Goal: Task Accomplishment & Management: Complete application form

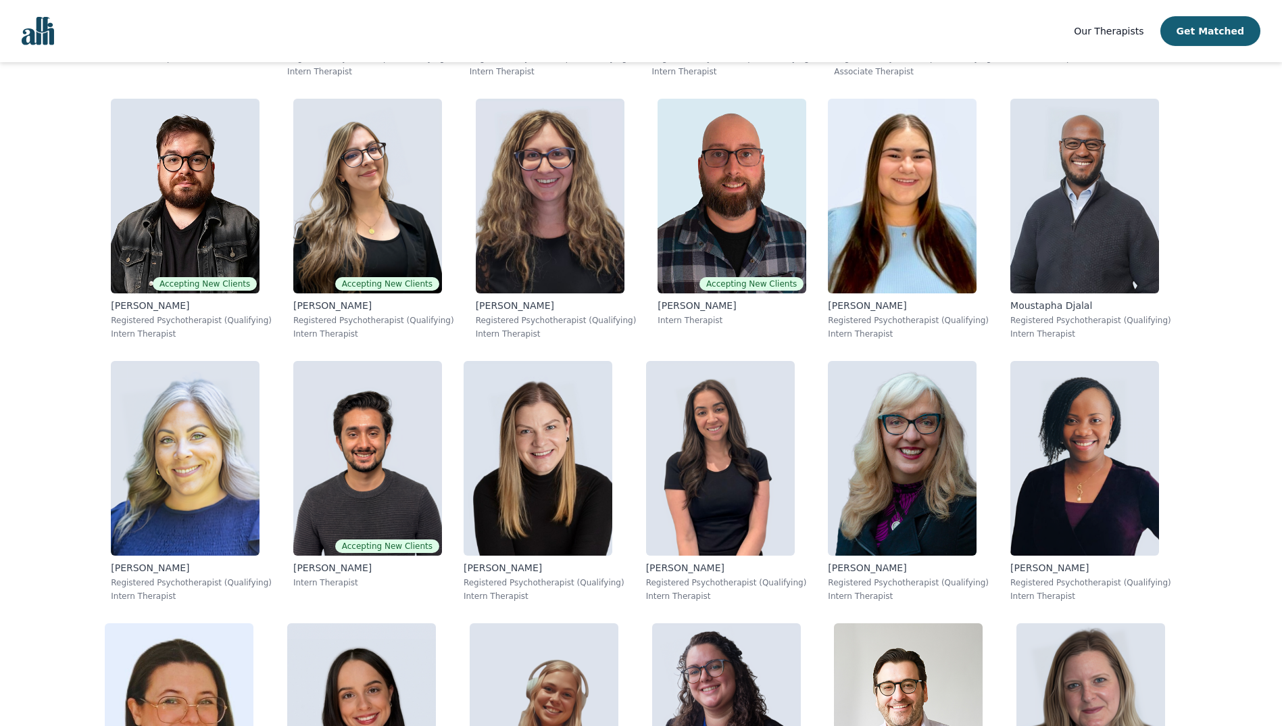
scroll to position [5724, 0]
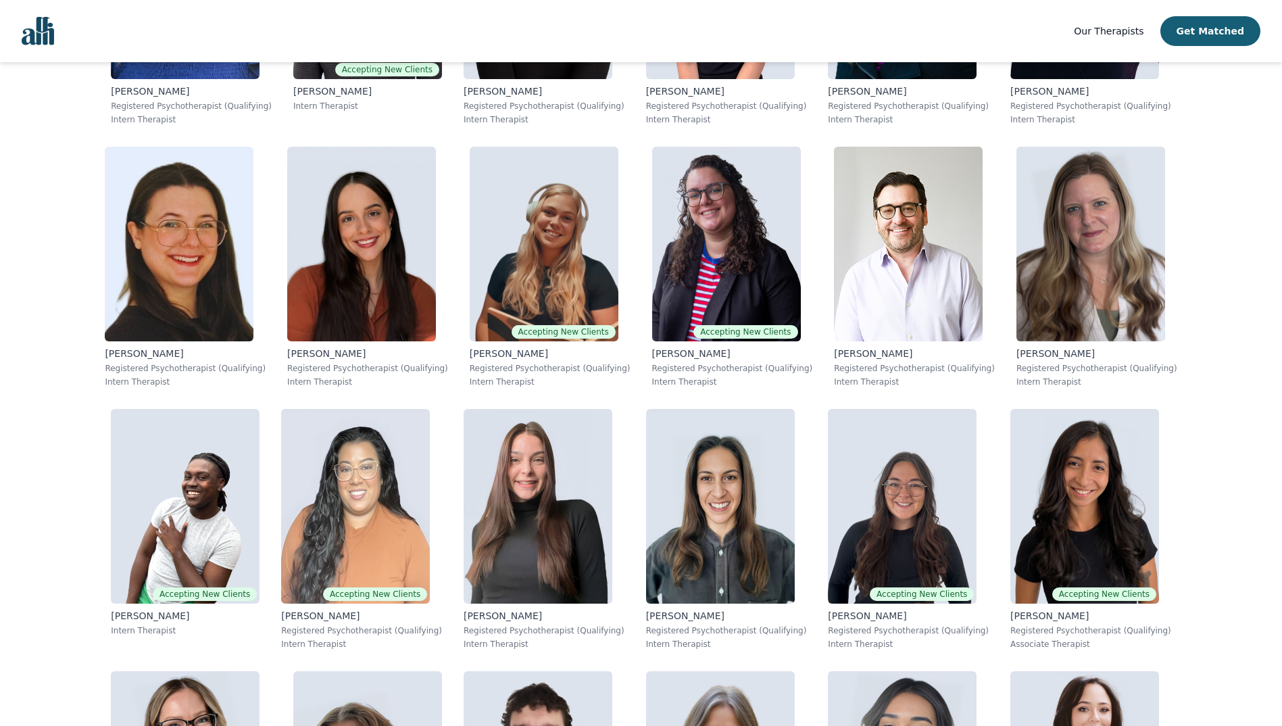
drag, startPoint x: 17, startPoint y: 327, endPoint x: 52, endPoint y: 605, distance: 280.0
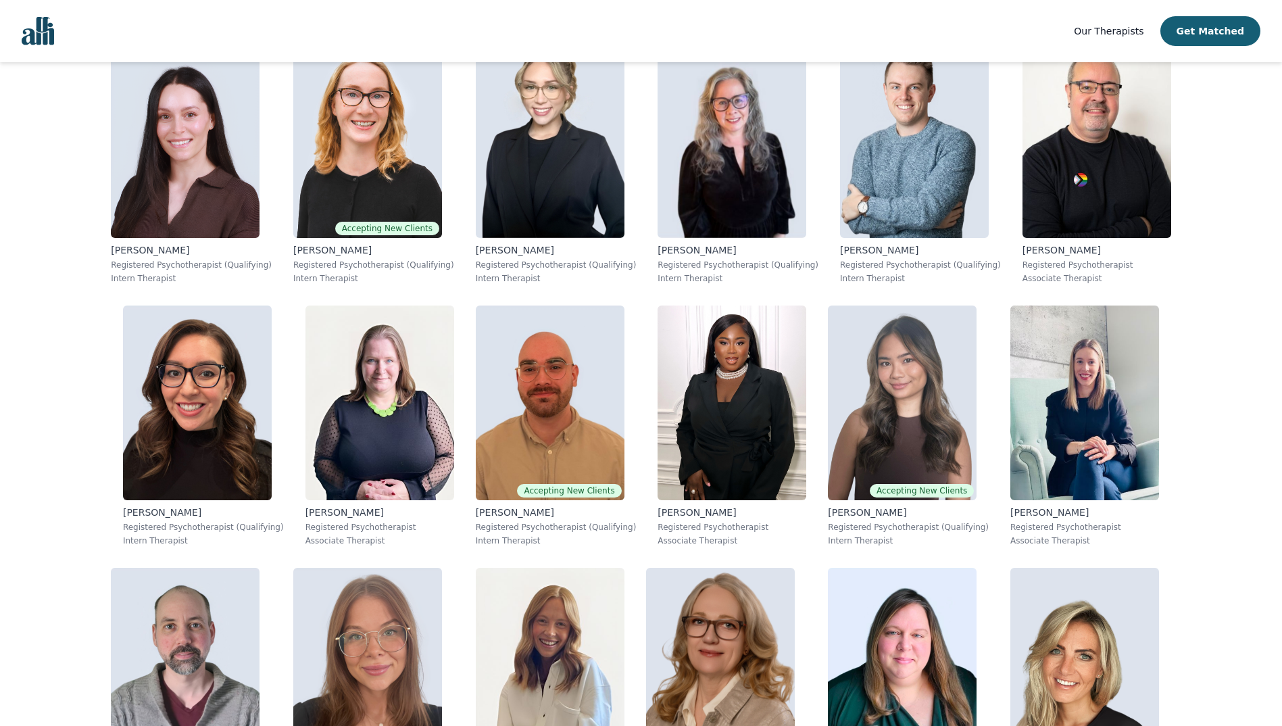
scroll to position [0, 0]
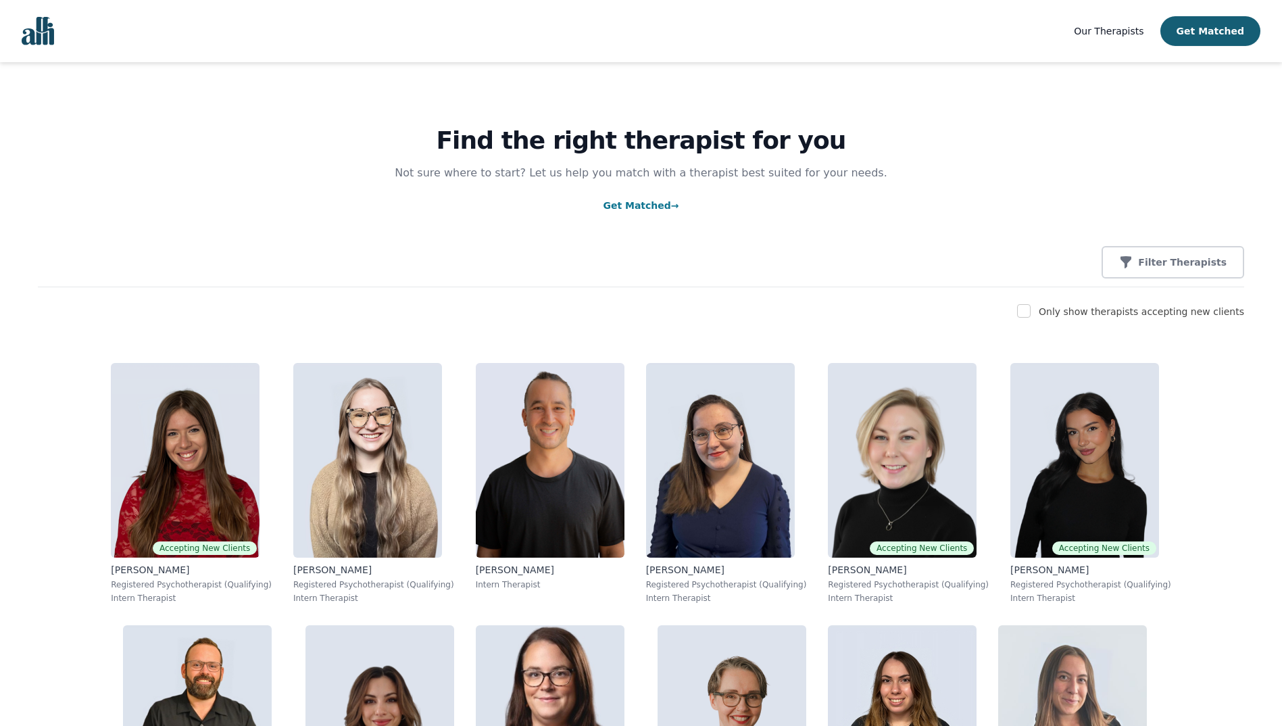
drag, startPoint x: 180, startPoint y: 581, endPoint x: 199, endPoint y: 234, distance: 347.9
click at [1120, 34] on span "Our Therapists" at bounding box center [1109, 31] width 70 height 11
click at [49, 37] on img "Global" at bounding box center [38, 31] width 32 height 28
click at [637, 207] on link "Get Matched →" at bounding box center [641, 205] width 76 height 11
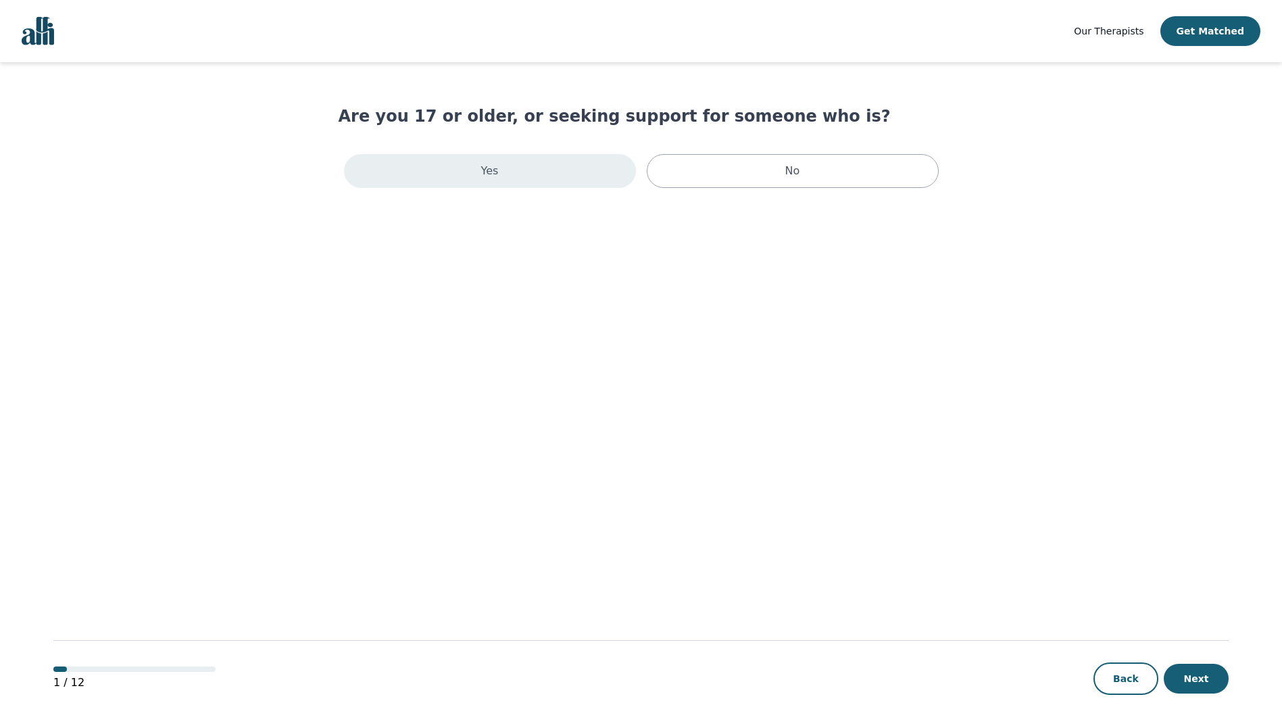
click at [504, 181] on div "Yes" at bounding box center [490, 171] width 292 height 34
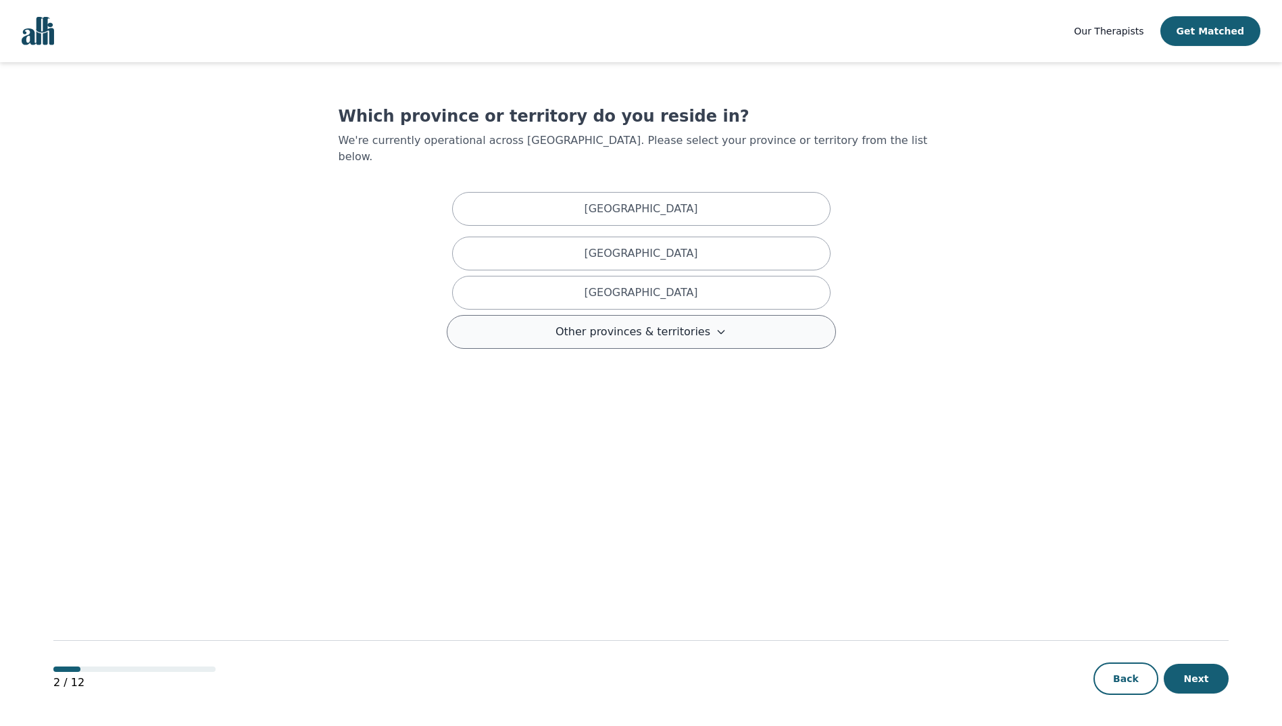
click at [715, 318] on button "Other provinces & territories" at bounding box center [641, 332] width 389 height 34
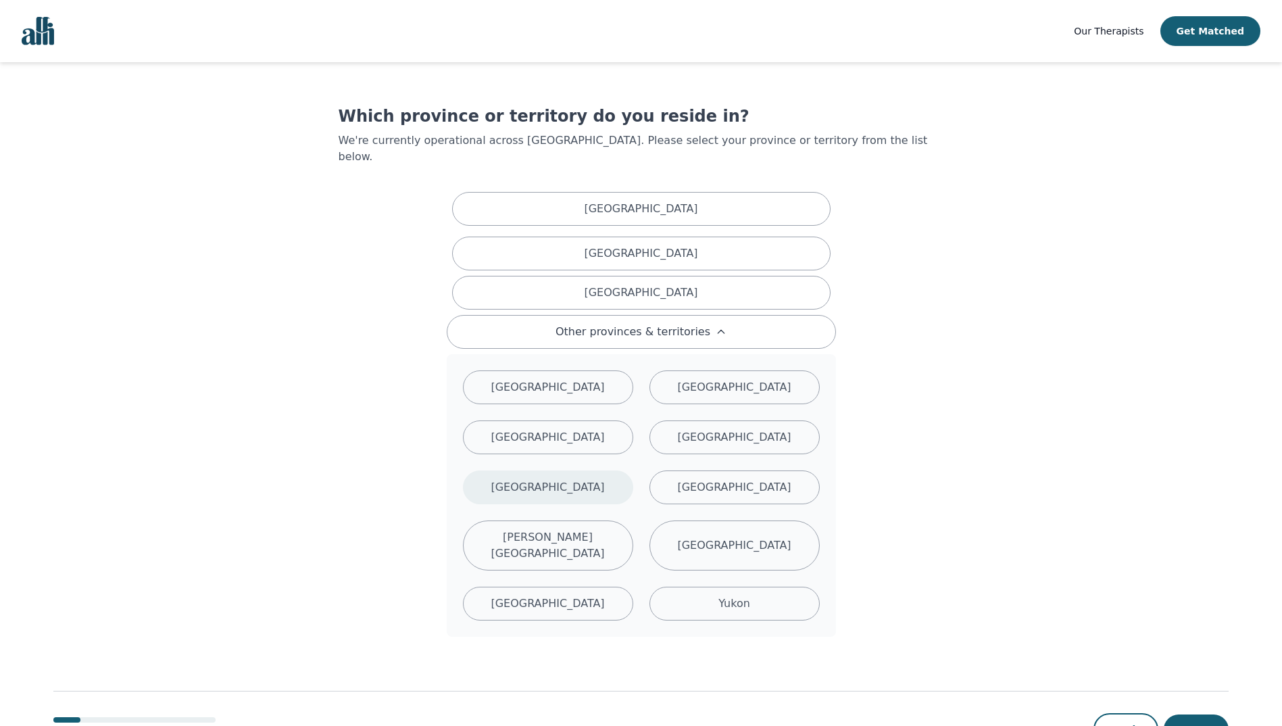
click at [556, 479] on p "Nova Scotia" at bounding box center [548, 487] width 114 height 16
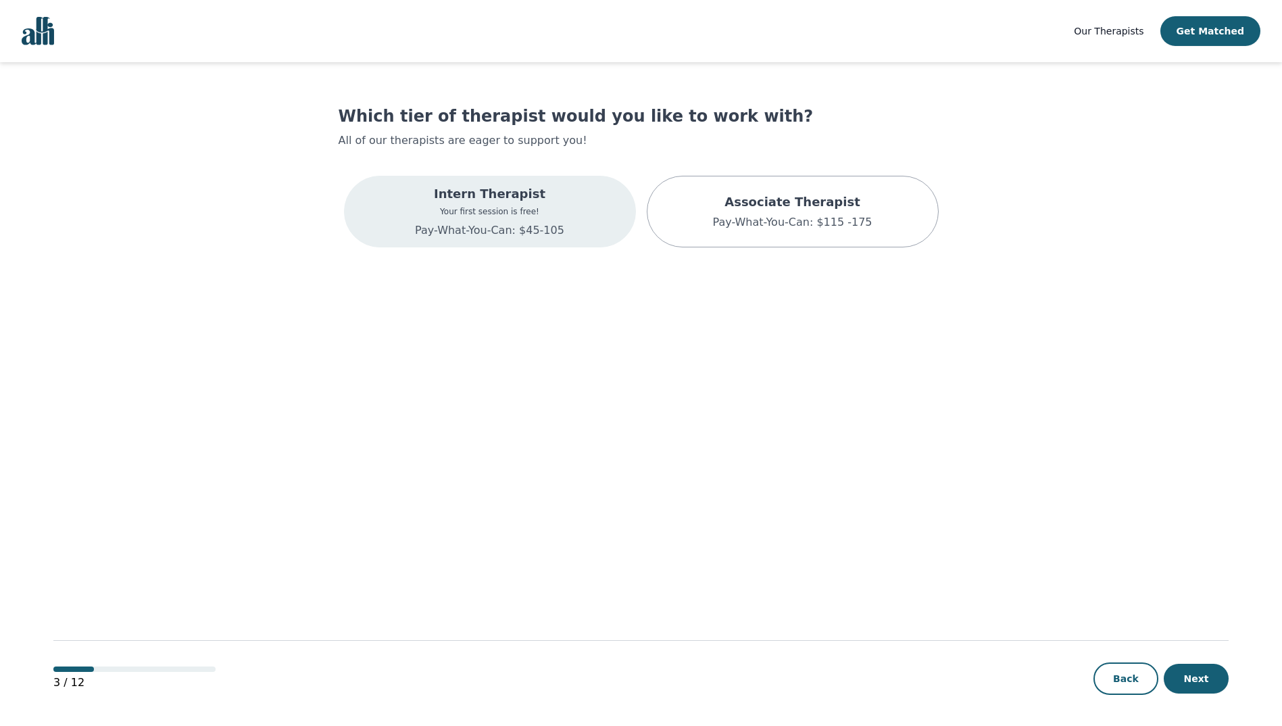
click at [607, 232] on div "Intern Therapist Your first session is free! Pay-What-You-Can: $45-105" at bounding box center [490, 212] width 292 height 72
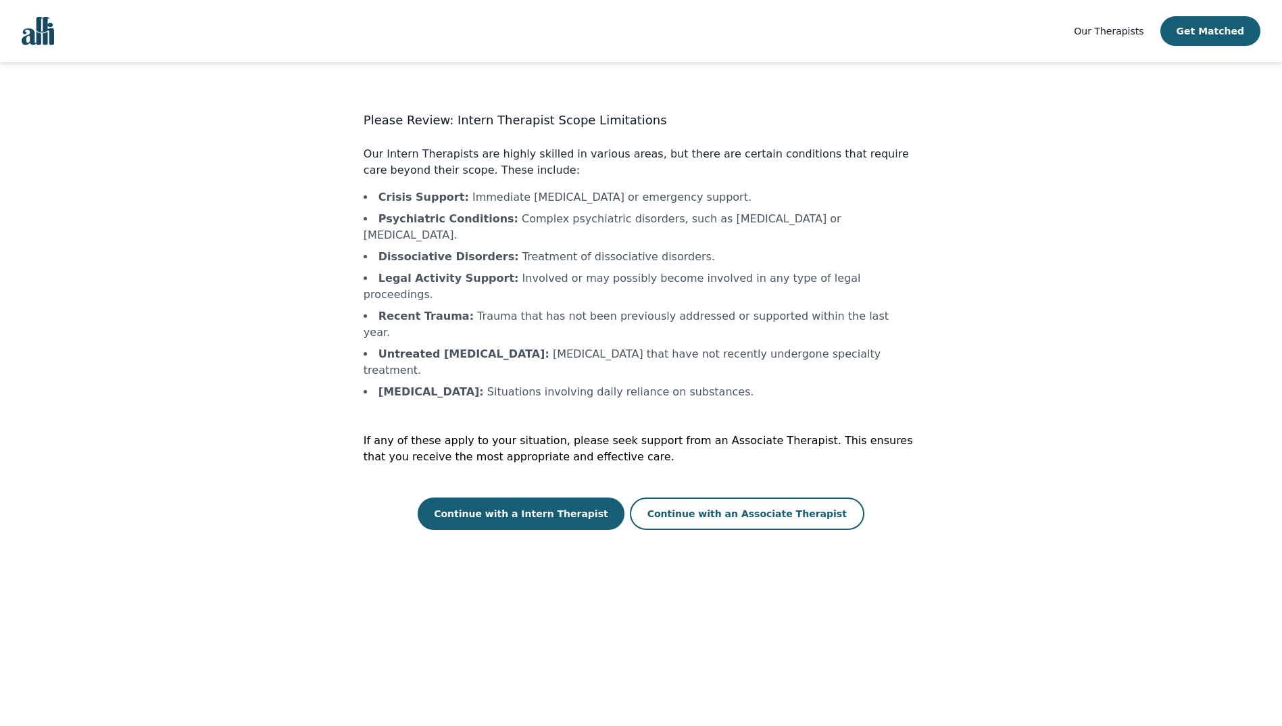
scroll to position [1, 0]
click at [588, 496] on button "Continue with a Intern Therapist" at bounding box center [521, 512] width 207 height 32
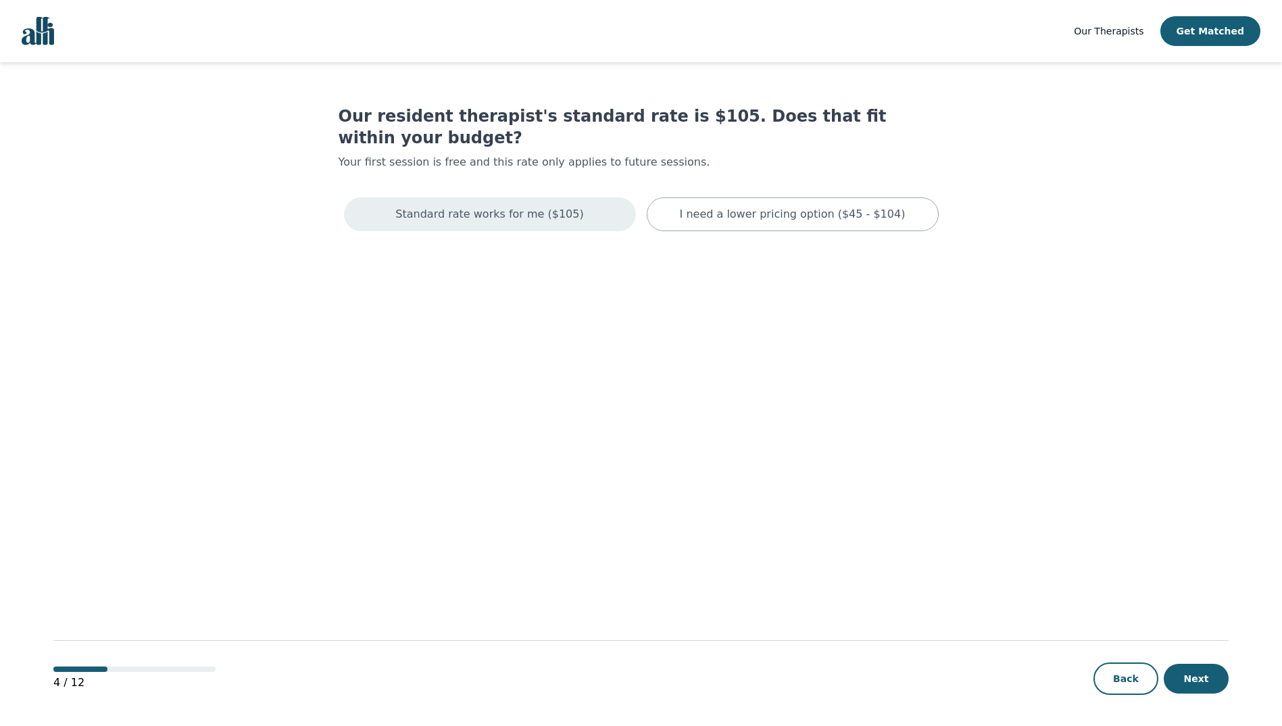
click at [589, 197] on div "Standard rate works for me ($105)" at bounding box center [490, 214] width 292 height 34
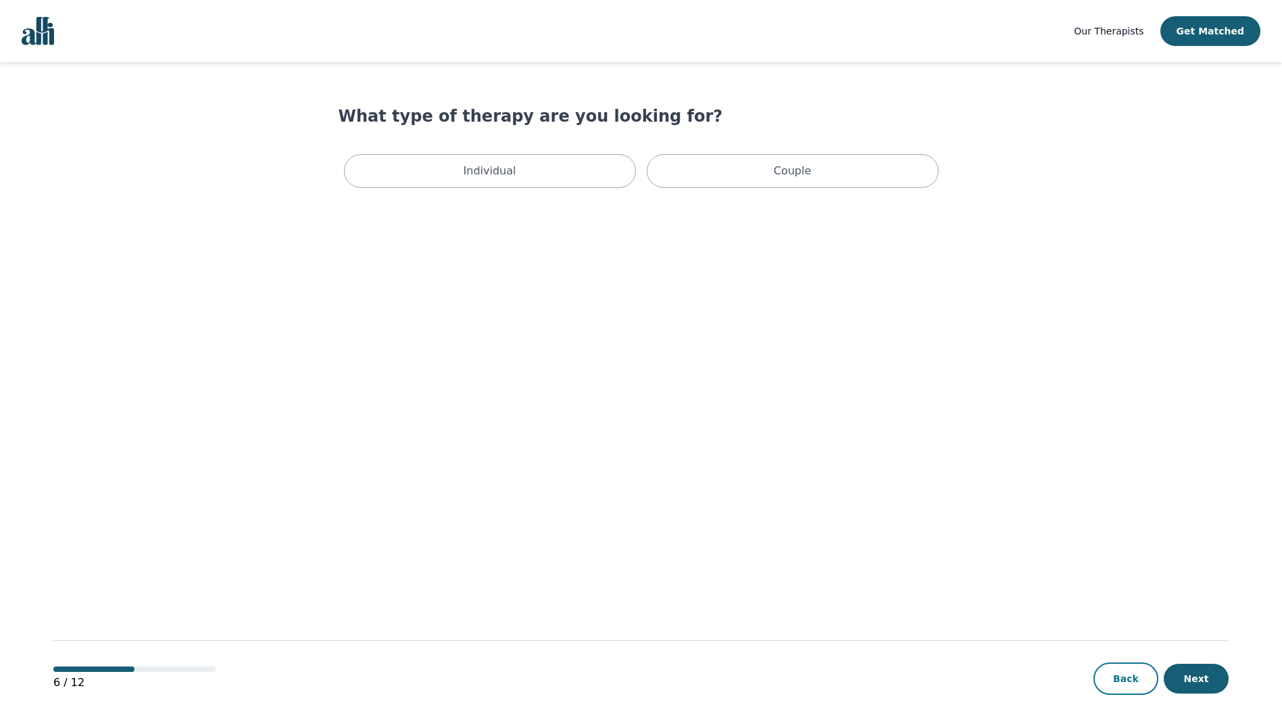
click at [1121, 689] on button "Back" at bounding box center [1126, 678] width 65 height 32
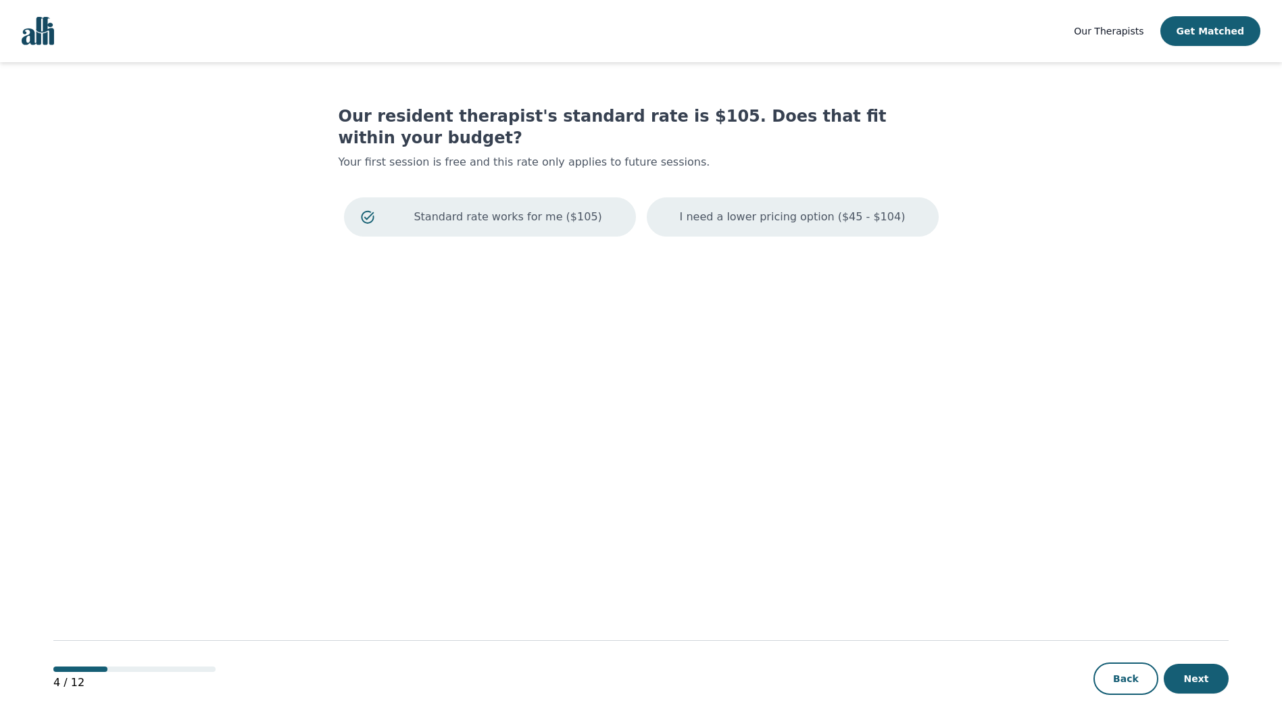
click at [799, 209] on p "I need a lower pricing option ($45 - $104)" at bounding box center [793, 217] width 226 height 16
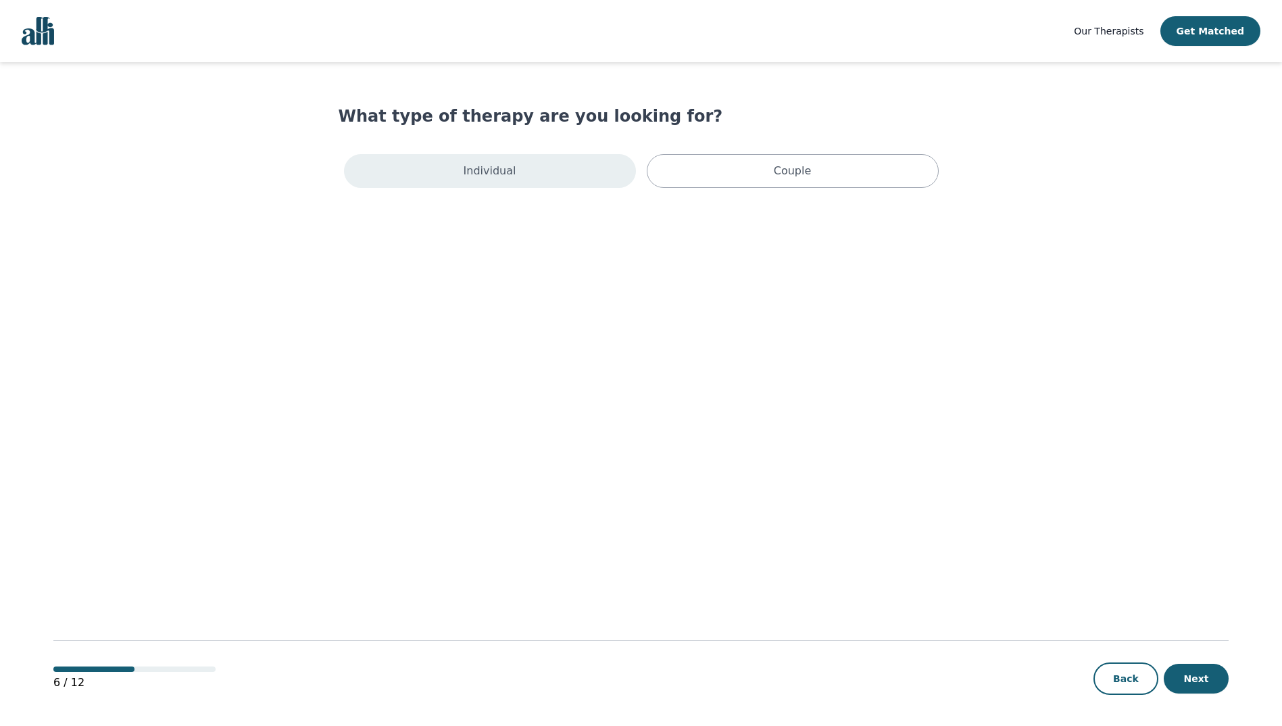
click at [557, 166] on div "Individual" at bounding box center [490, 171] width 292 height 34
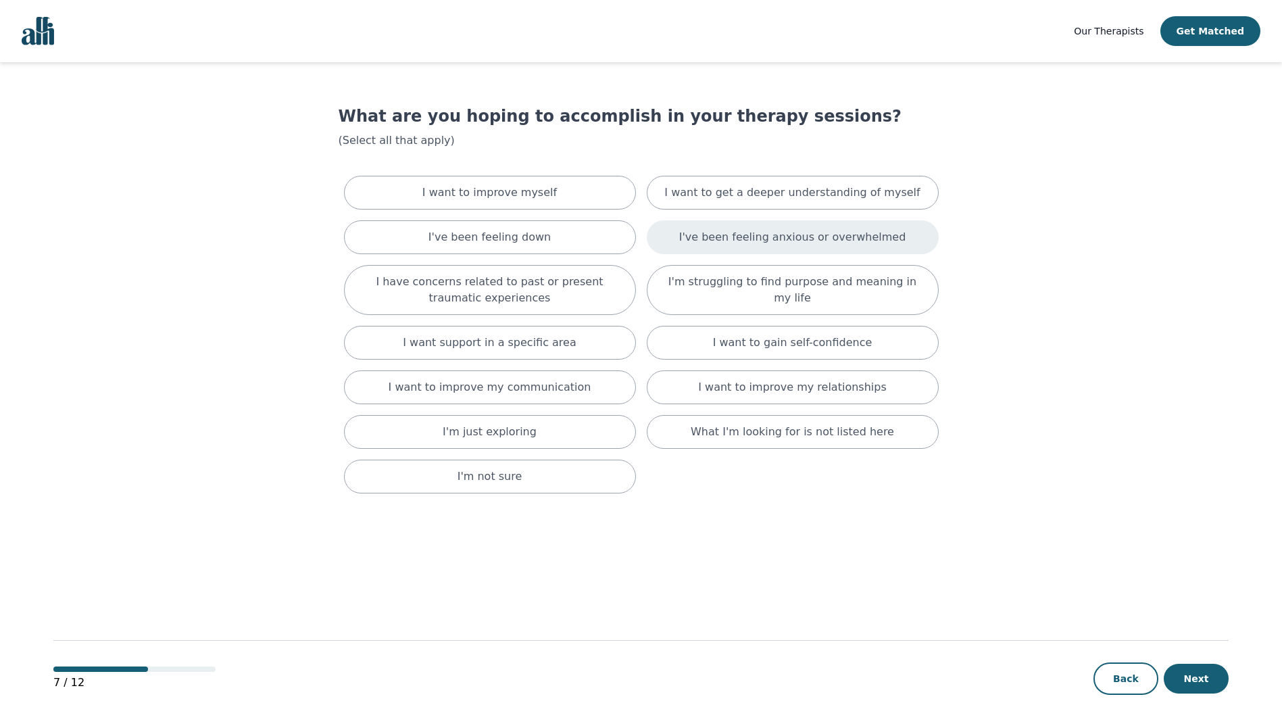
click at [837, 241] on p "I've been feeling anxious or overwhelmed" at bounding box center [792, 237] width 227 height 16
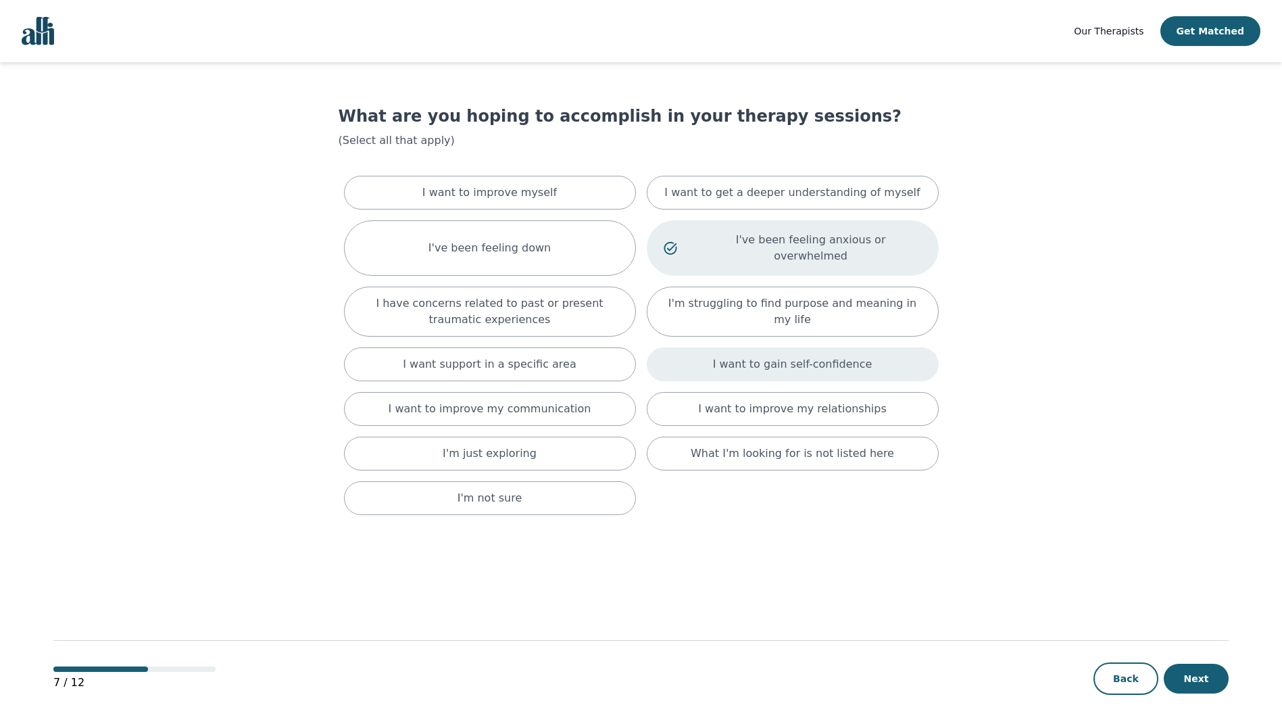
click at [802, 356] on p "I want to gain self-confidence" at bounding box center [793, 364] width 160 height 16
click at [855, 410] on div "I want to improve my relationships" at bounding box center [793, 414] width 292 height 34
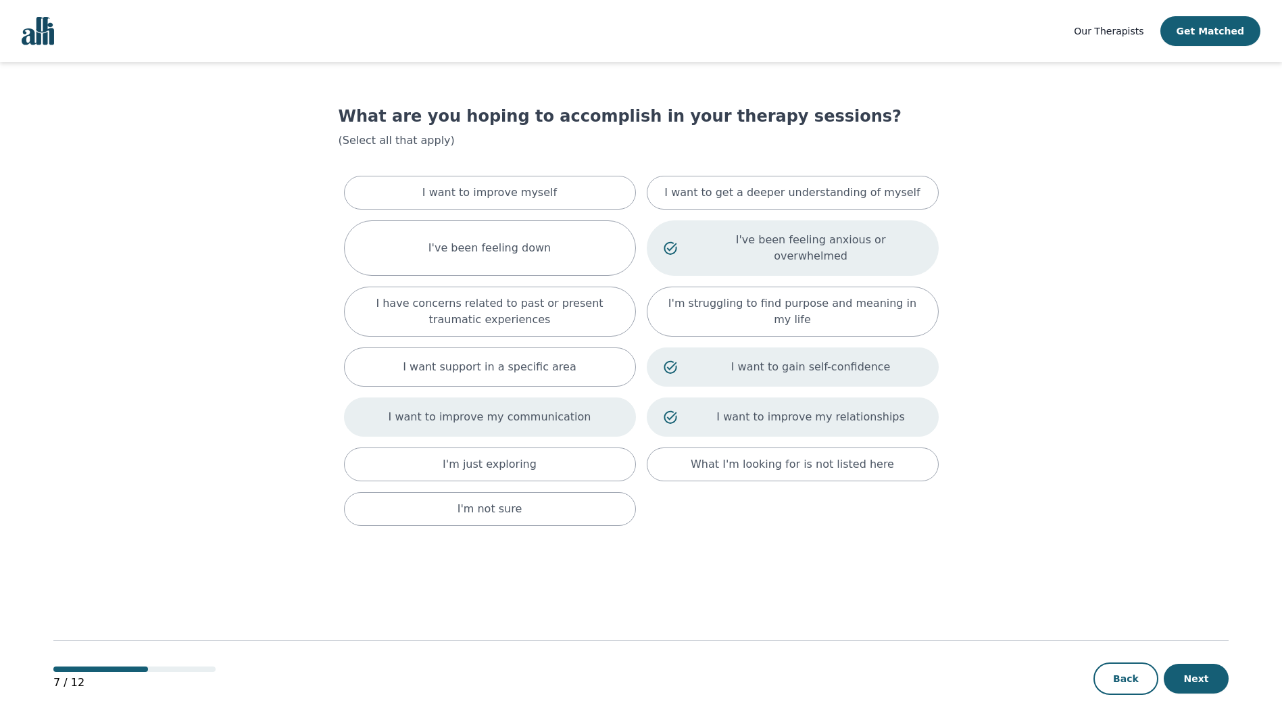
click at [541, 412] on div "I want to improve my communication" at bounding box center [490, 416] width 292 height 39
click at [1200, 687] on button "Next" at bounding box center [1196, 679] width 65 height 30
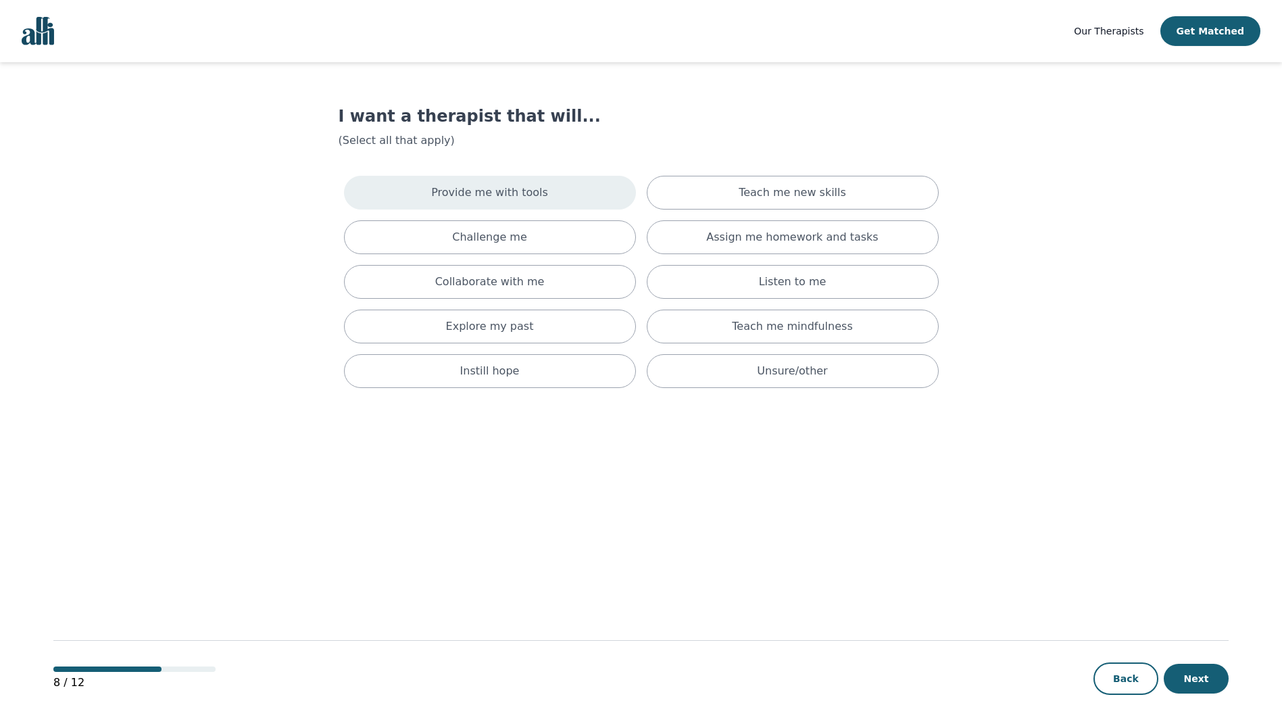
click at [548, 187] on div "Provide me with tools" at bounding box center [490, 193] width 292 height 34
click at [558, 287] on div "Collaborate with me" at bounding box center [490, 287] width 292 height 34
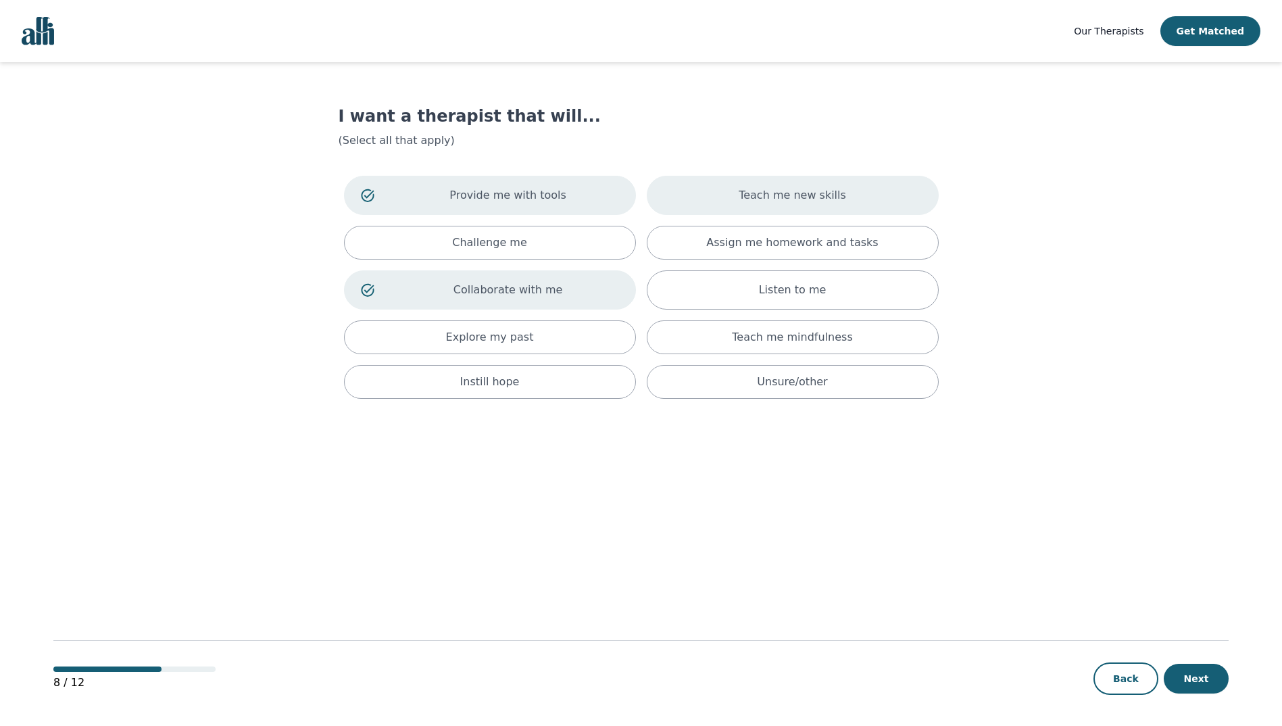
click at [775, 201] on p "Teach me new skills" at bounding box center [792, 195] width 107 height 16
click at [842, 245] on p "Assign me homework and tasks" at bounding box center [792, 243] width 172 height 16
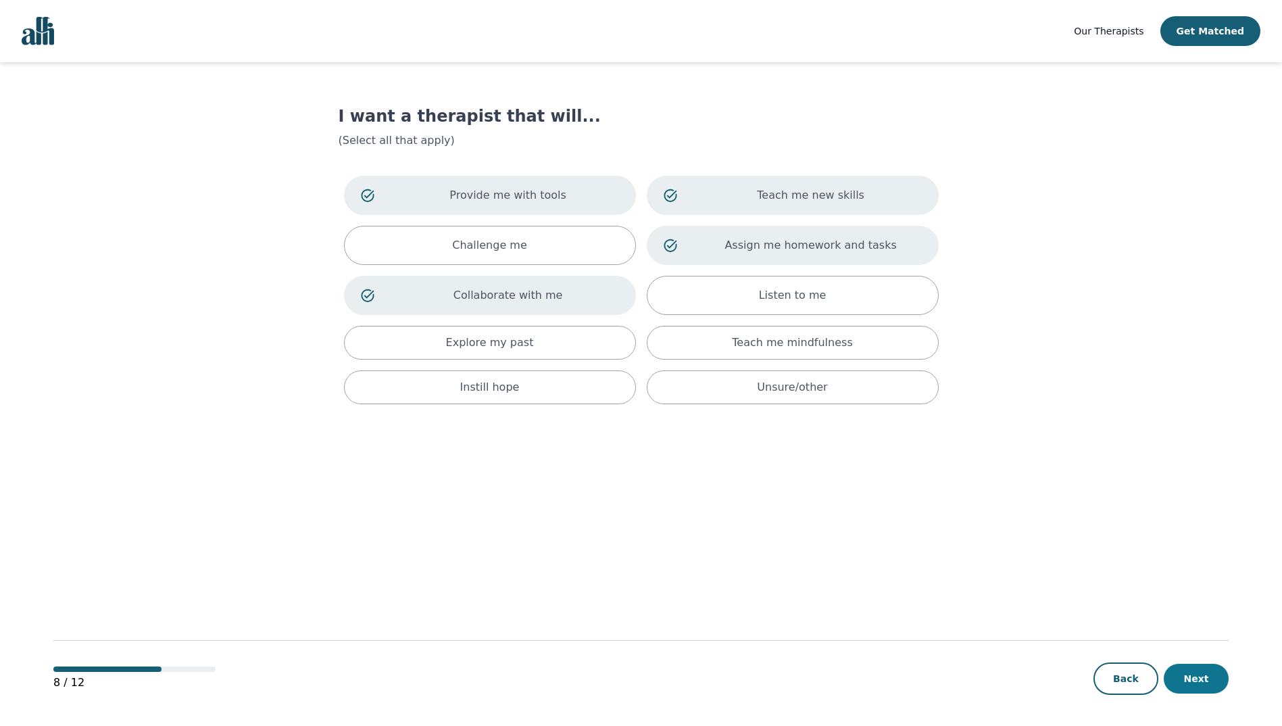
click at [1212, 681] on button "Next" at bounding box center [1196, 679] width 65 height 30
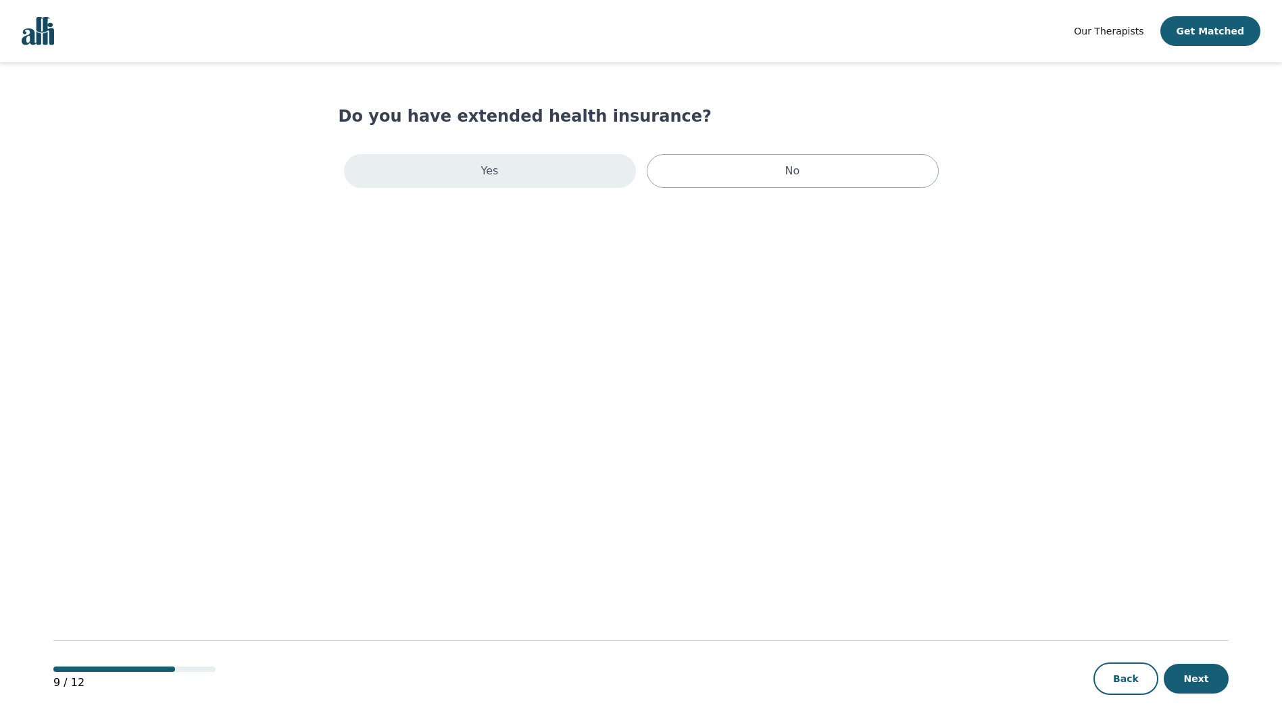
click at [584, 174] on div "Yes" at bounding box center [490, 171] width 292 height 34
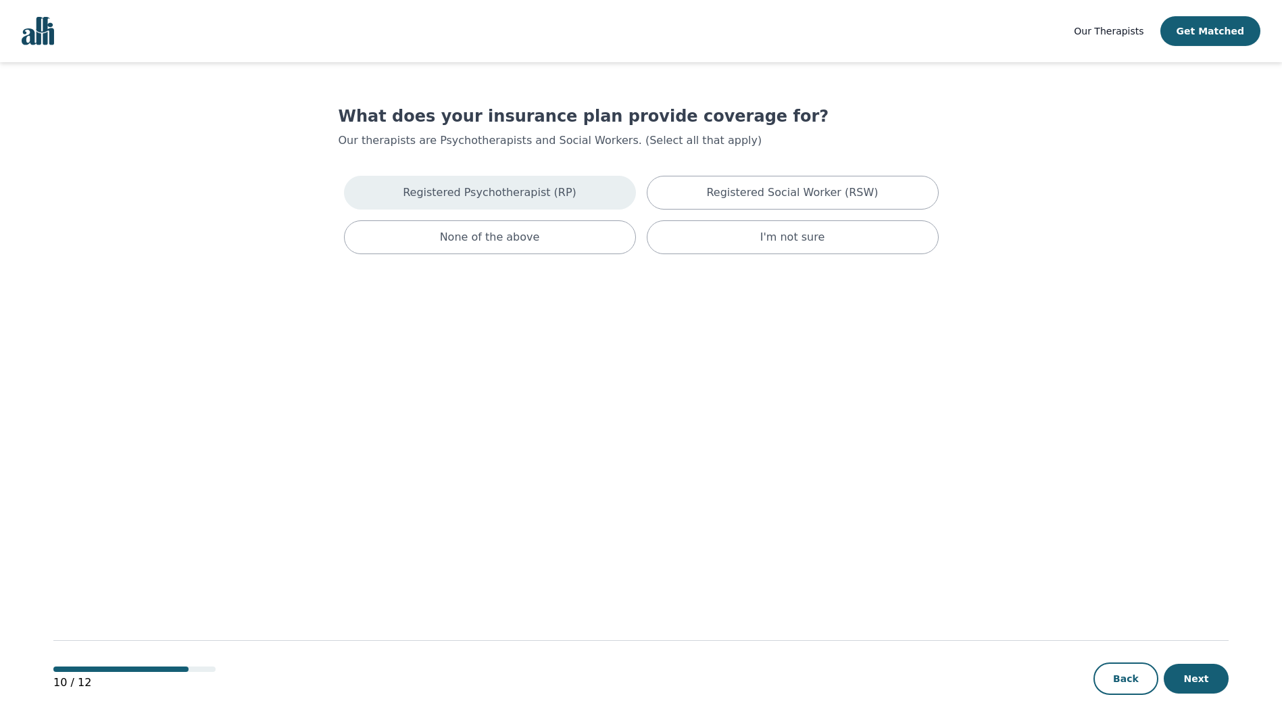
click at [570, 203] on div "Registered Psychotherapist (RP)" at bounding box center [490, 193] width 292 height 34
click at [719, 199] on div "Registered Social Worker (RSW)" at bounding box center [793, 195] width 292 height 39
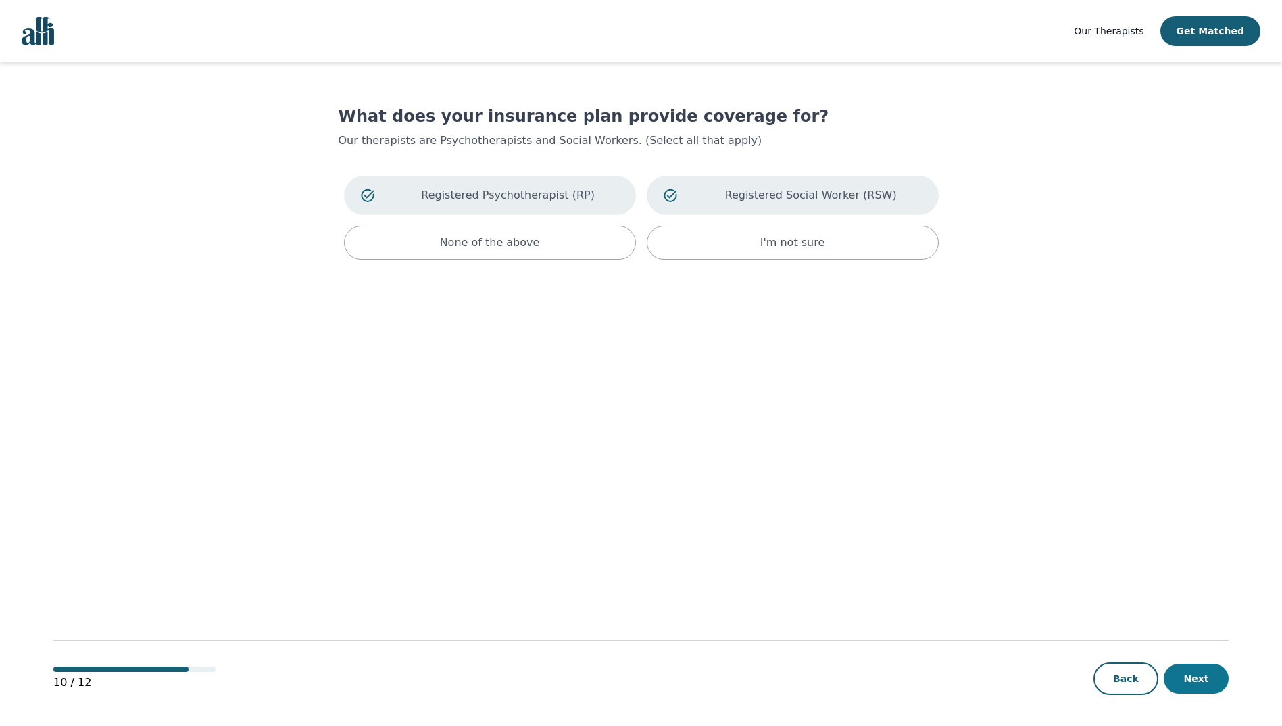
click at [1194, 676] on button "Next" at bounding box center [1196, 679] width 65 height 30
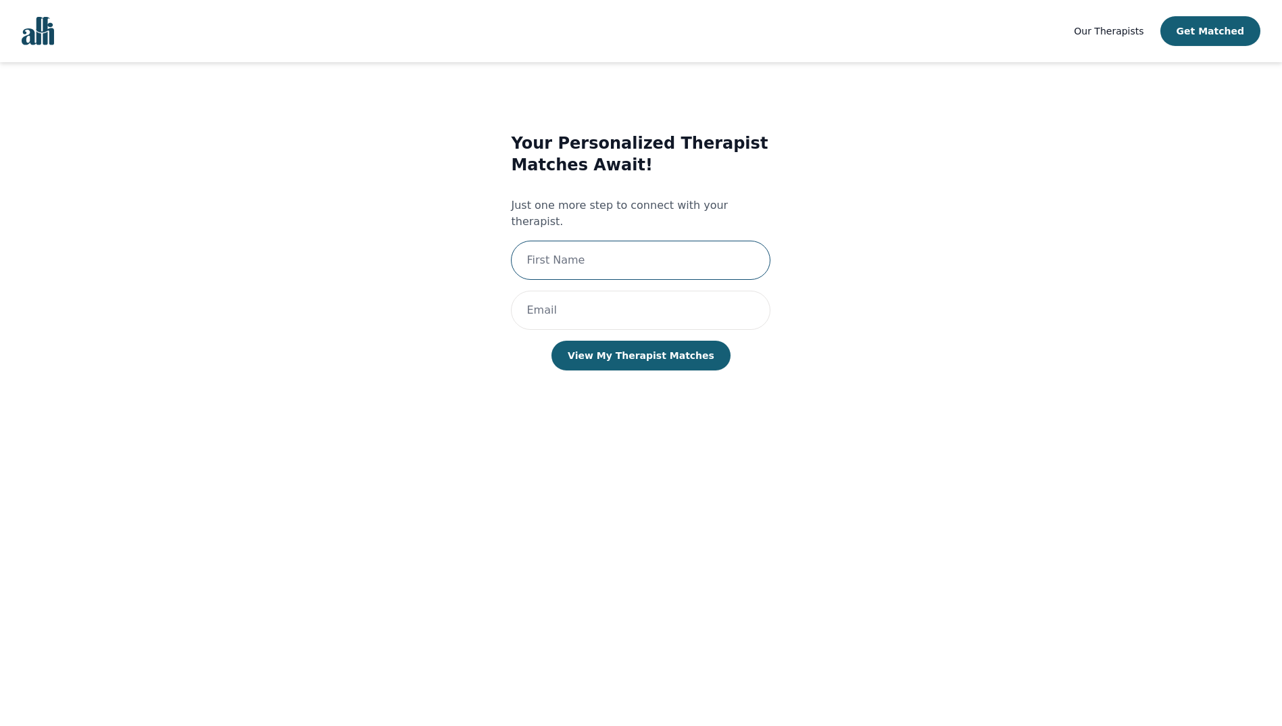
click at [655, 249] on input "text" at bounding box center [641, 260] width 260 height 39
type input "Susanna"
type input "ss928833@dal.ca"
type input "Susanna Zhang"
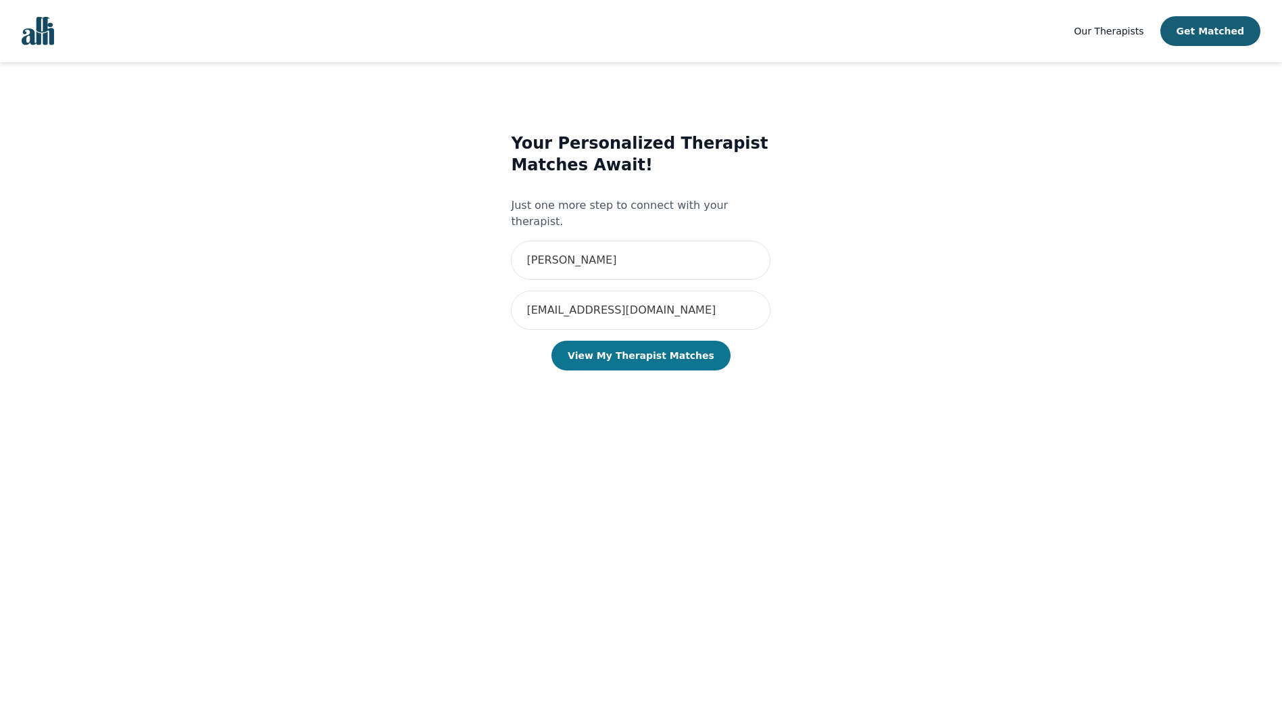
click at [653, 341] on button "View My Therapist Matches" at bounding box center [641, 356] width 179 height 30
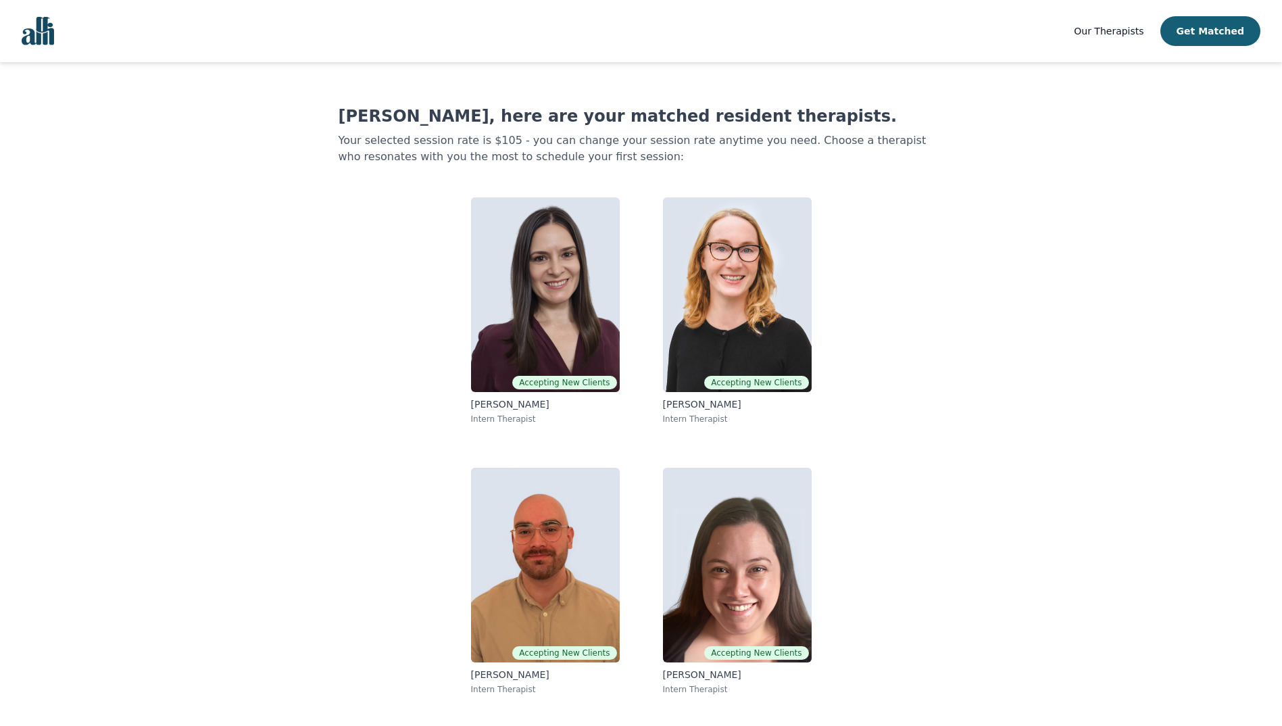
scroll to position [1, 0]
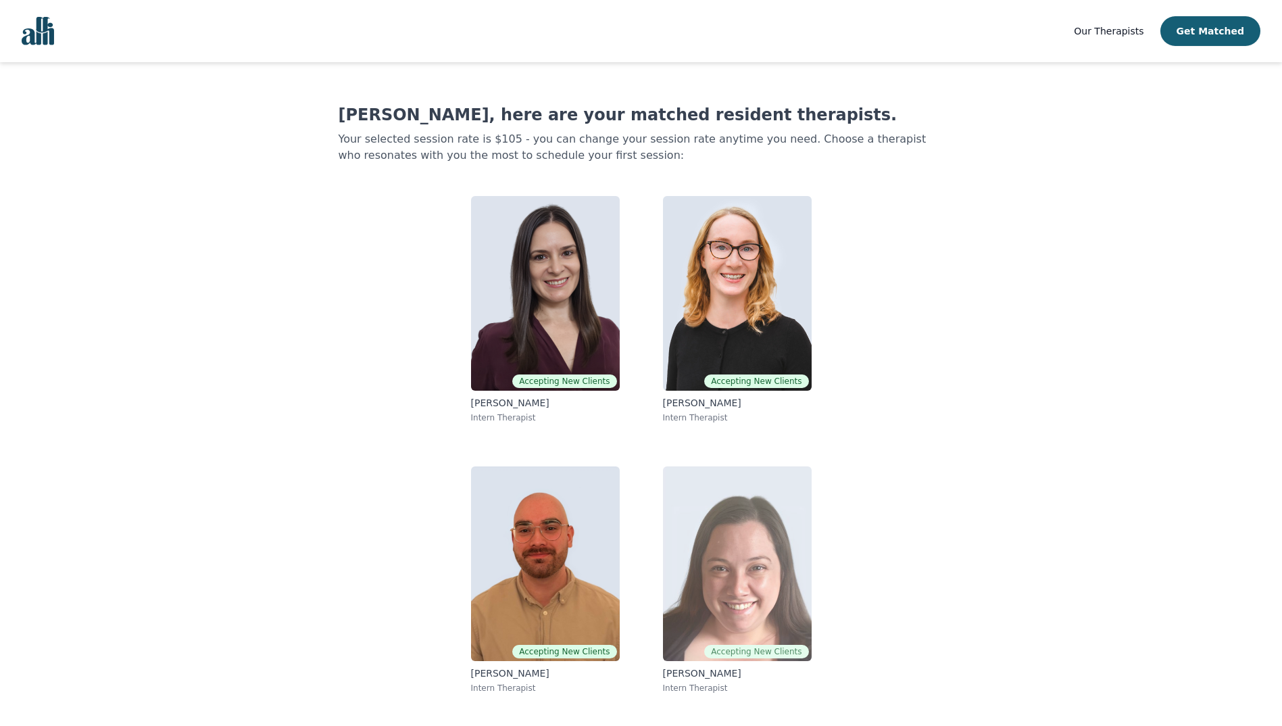
click at [762, 552] on img at bounding box center [737, 563] width 149 height 195
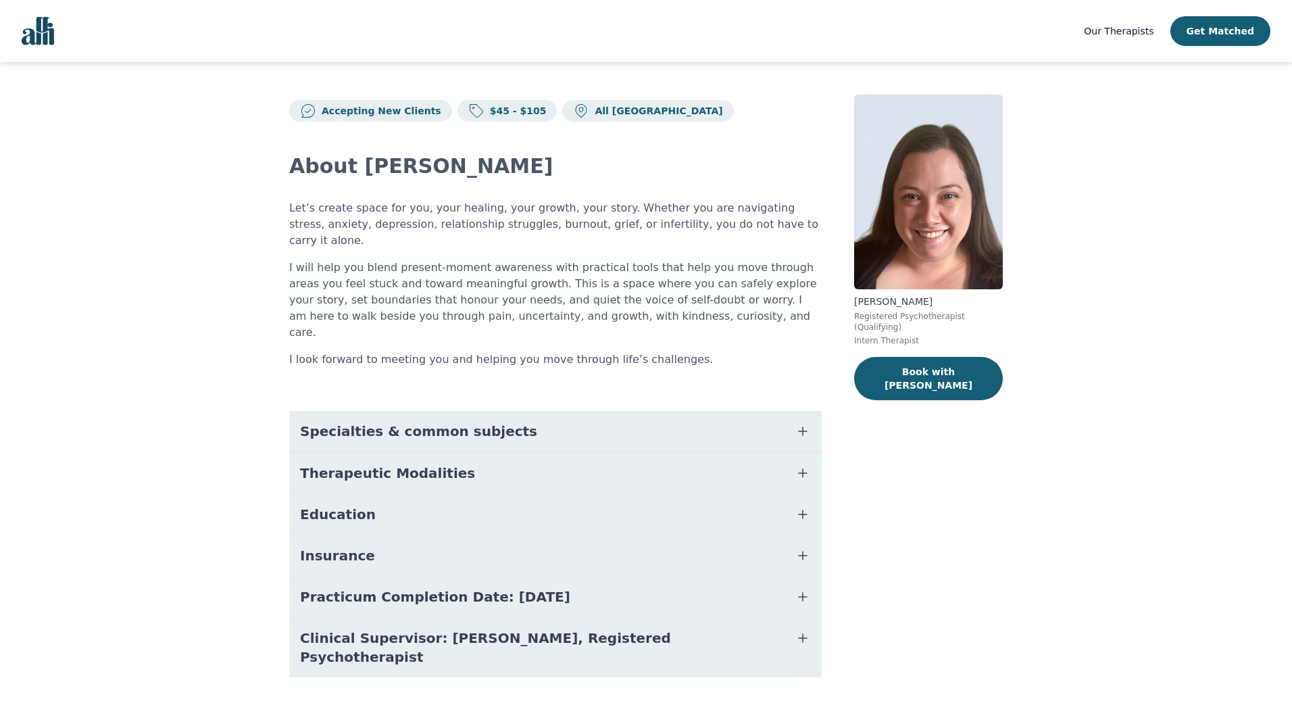
click at [721, 411] on button "Specialties & common subjects" at bounding box center [555, 431] width 533 height 41
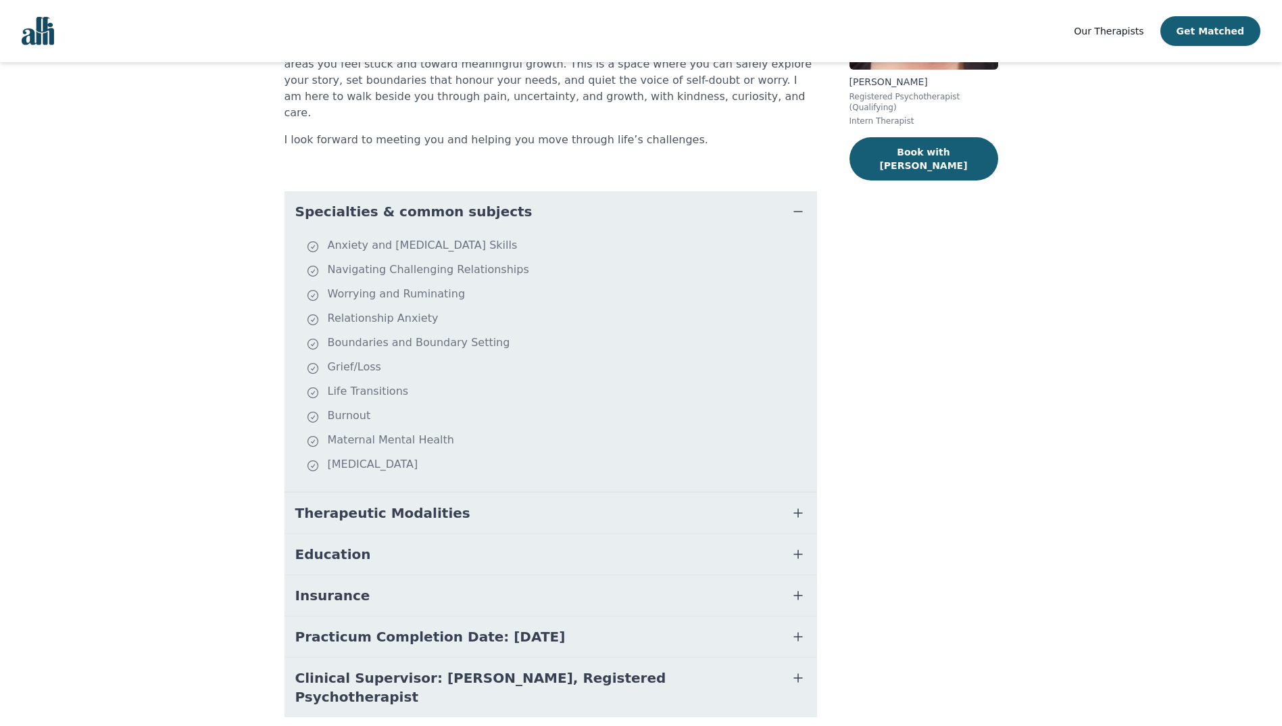
scroll to position [224, 0]
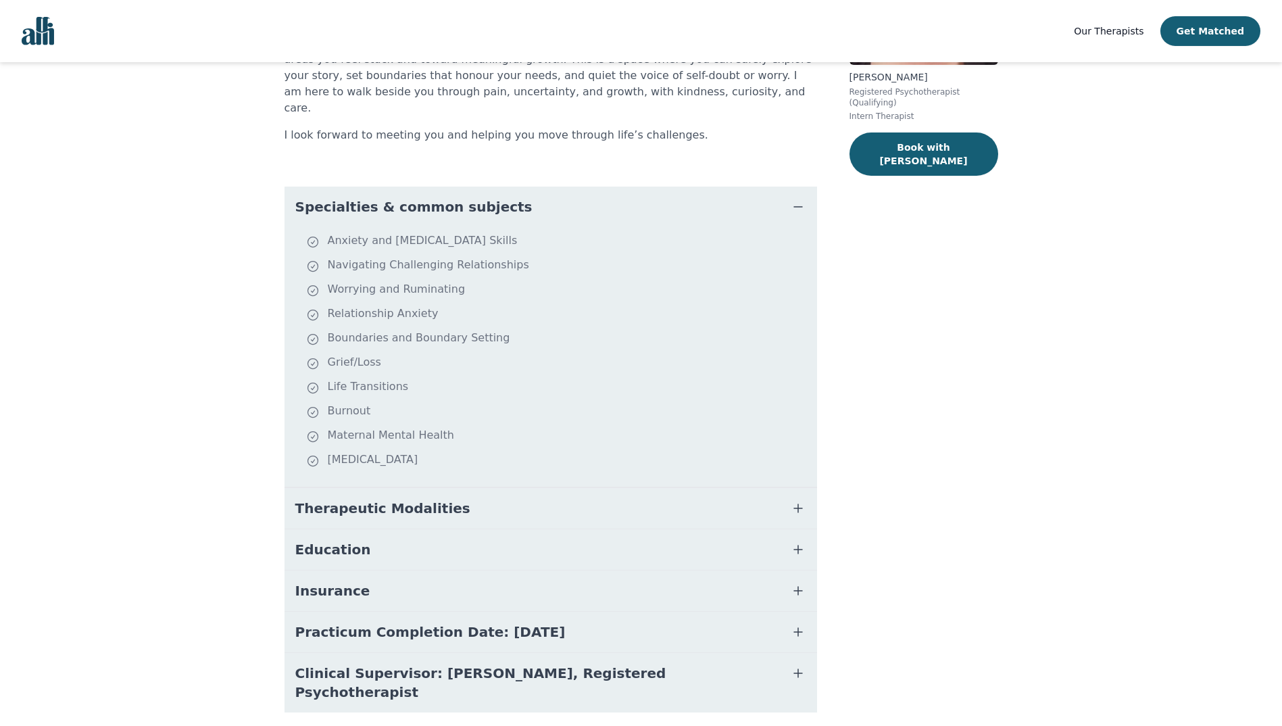
click at [653, 488] on button "Therapeutic Modalities" at bounding box center [551, 508] width 533 height 41
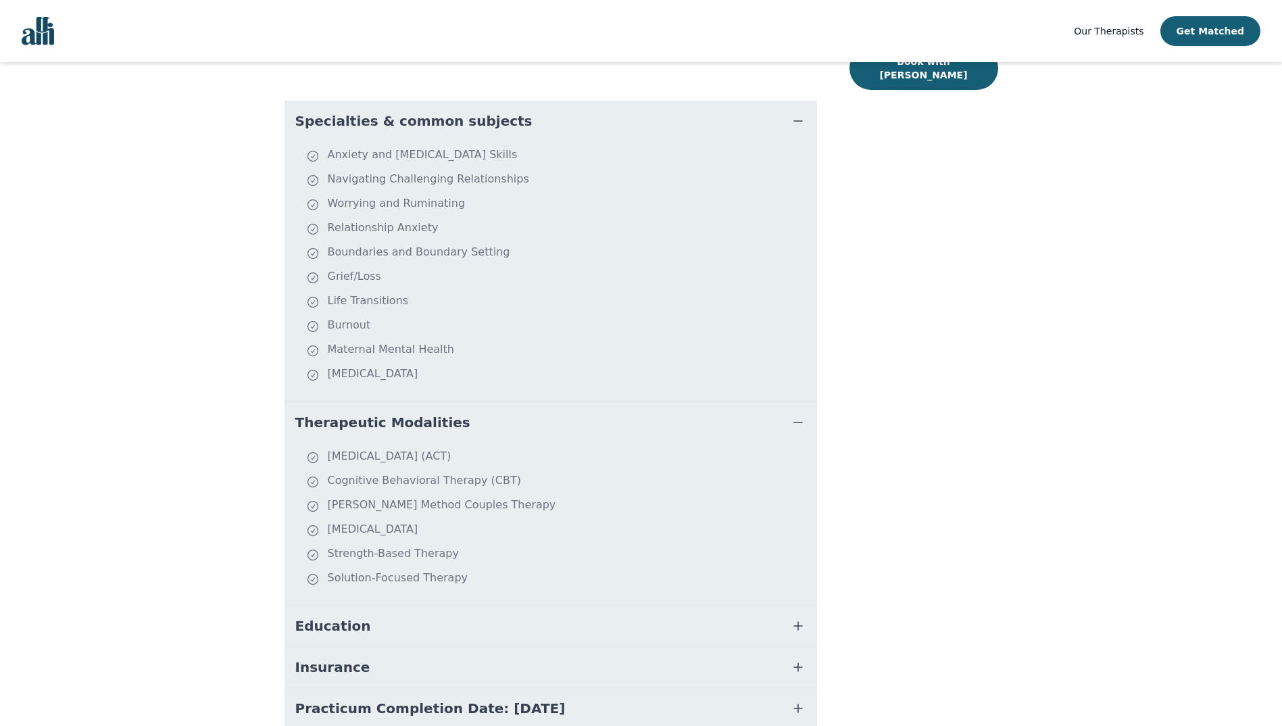
scroll to position [387, 0]
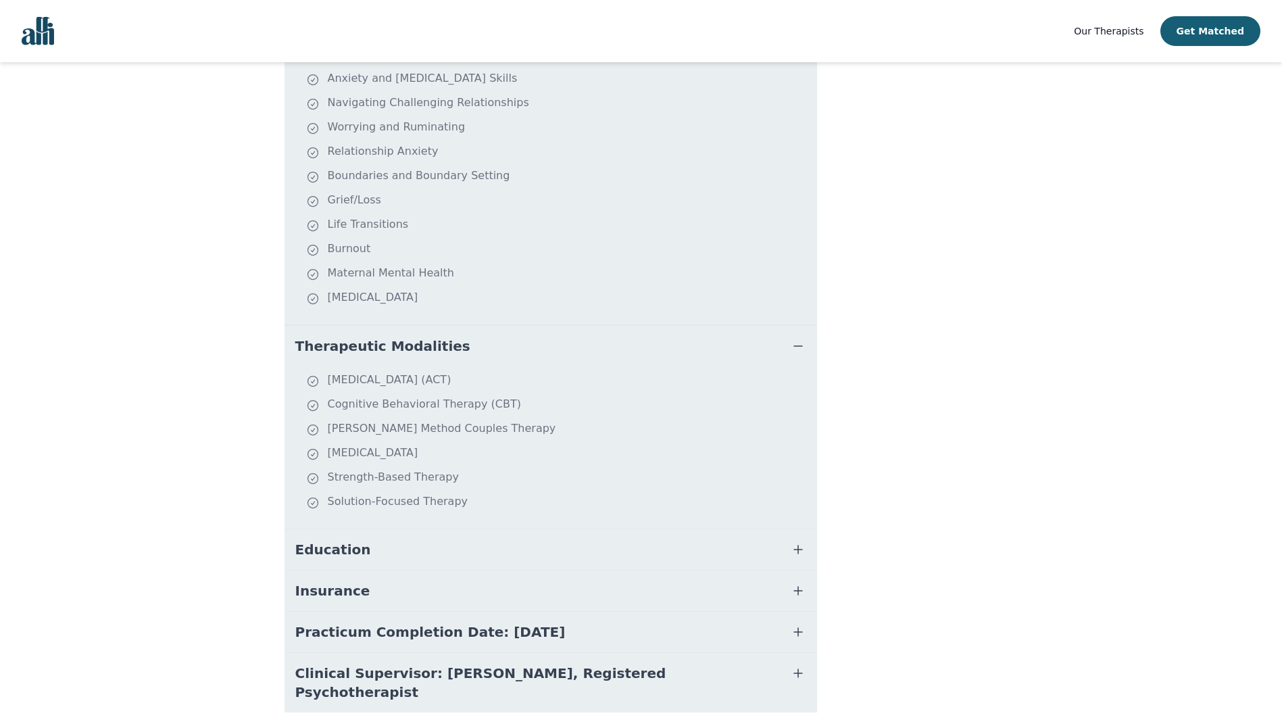
click at [385, 529] on button "Education" at bounding box center [551, 549] width 533 height 41
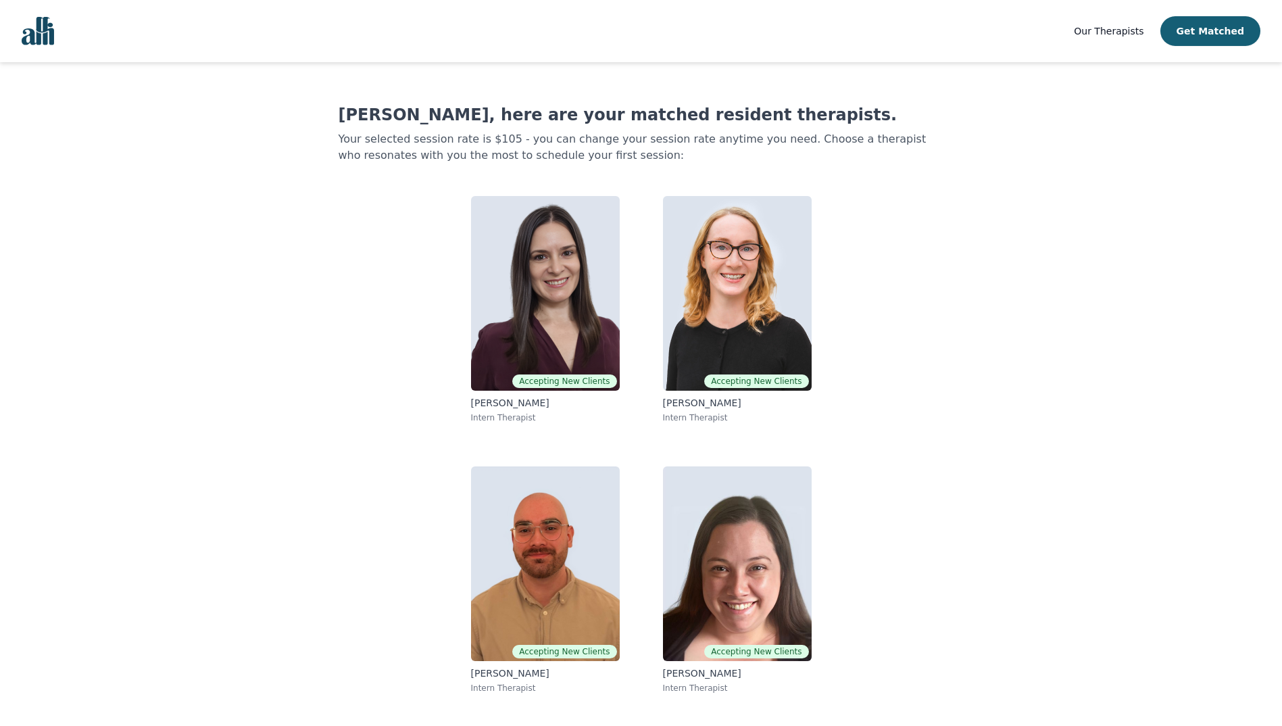
scroll to position [1, 0]
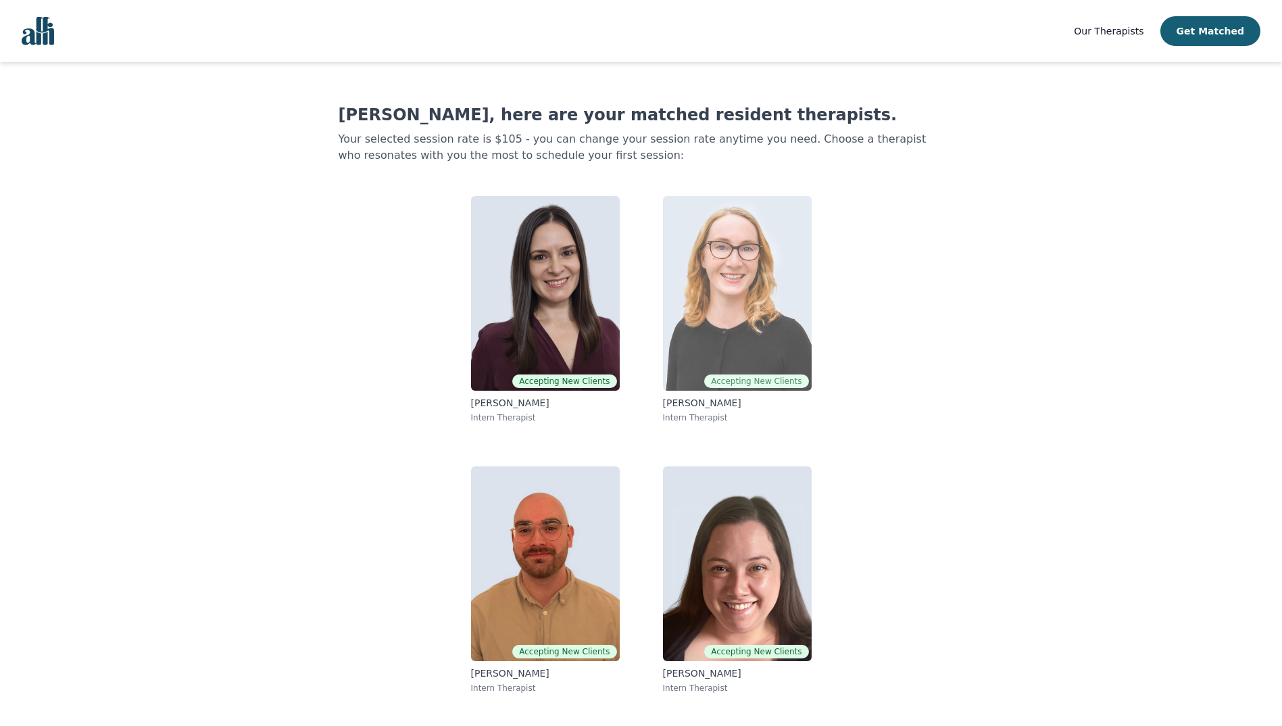
click at [709, 295] on img at bounding box center [737, 293] width 149 height 195
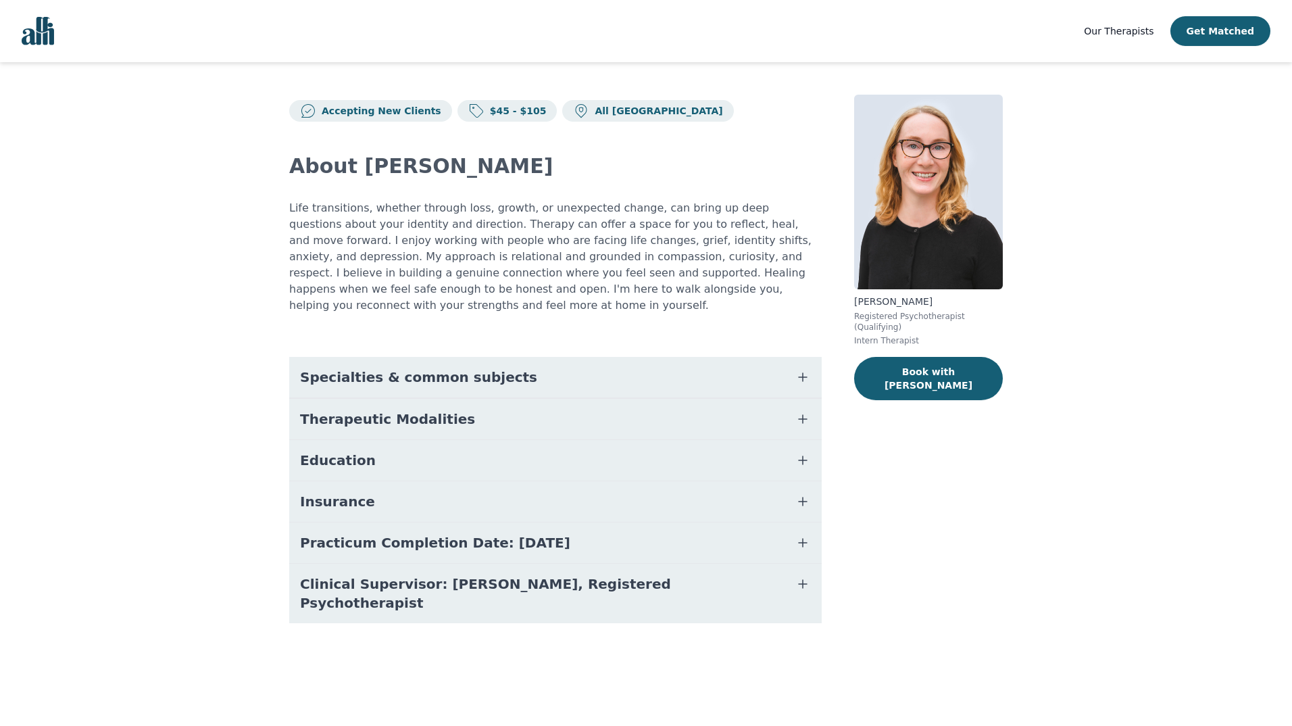
click at [570, 370] on button "Specialties & common subjects" at bounding box center [555, 377] width 533 height 41
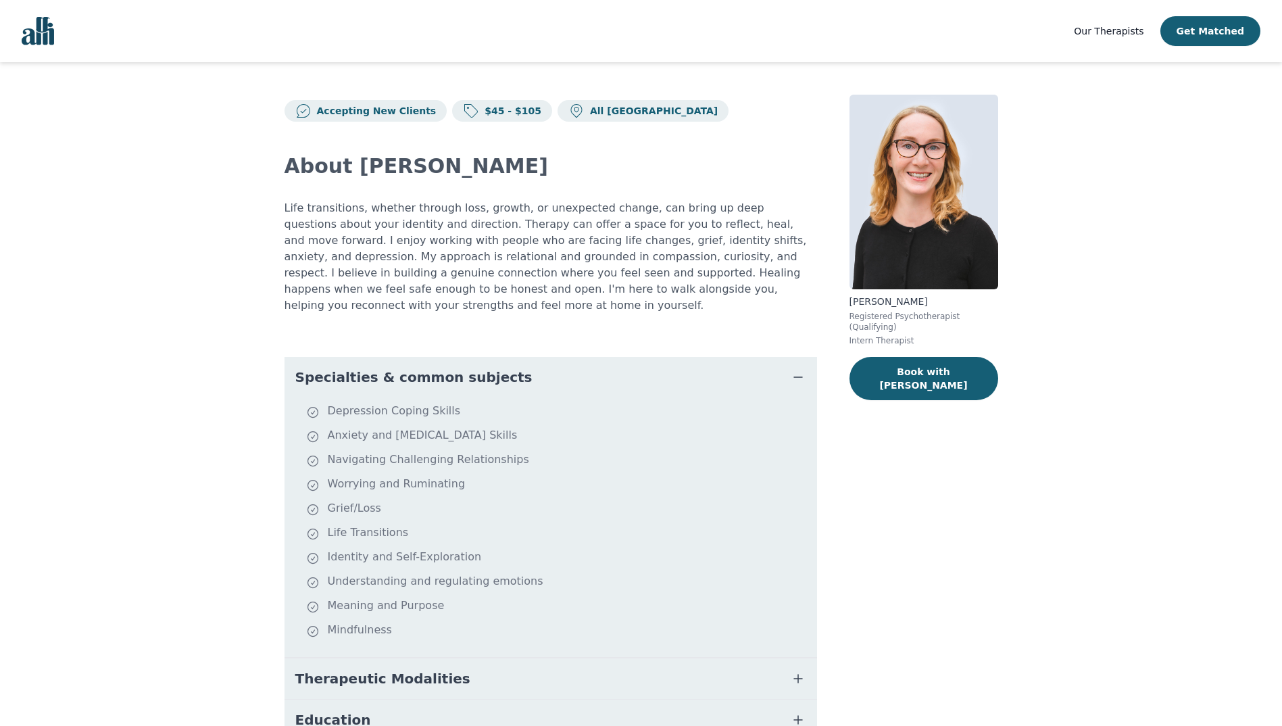
scroll to position [1, 0]
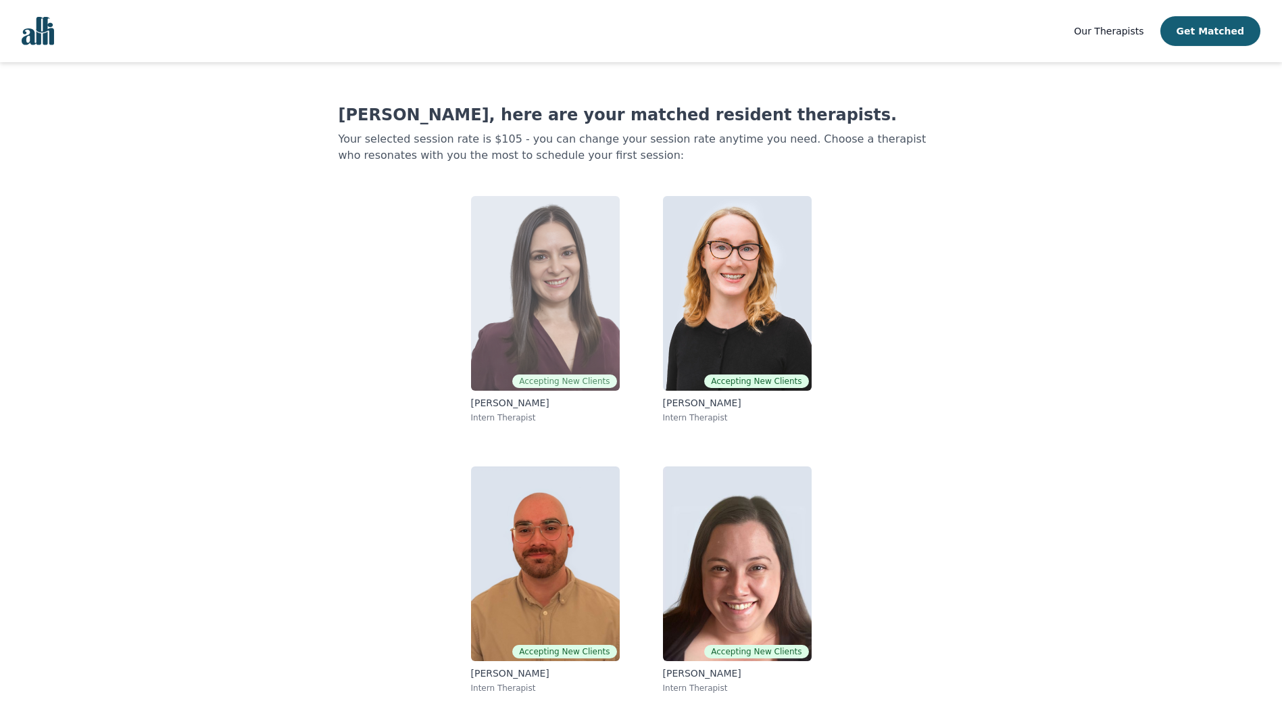
click at [526, 314] on img at bounding box center [545, 293] width 149 height 195
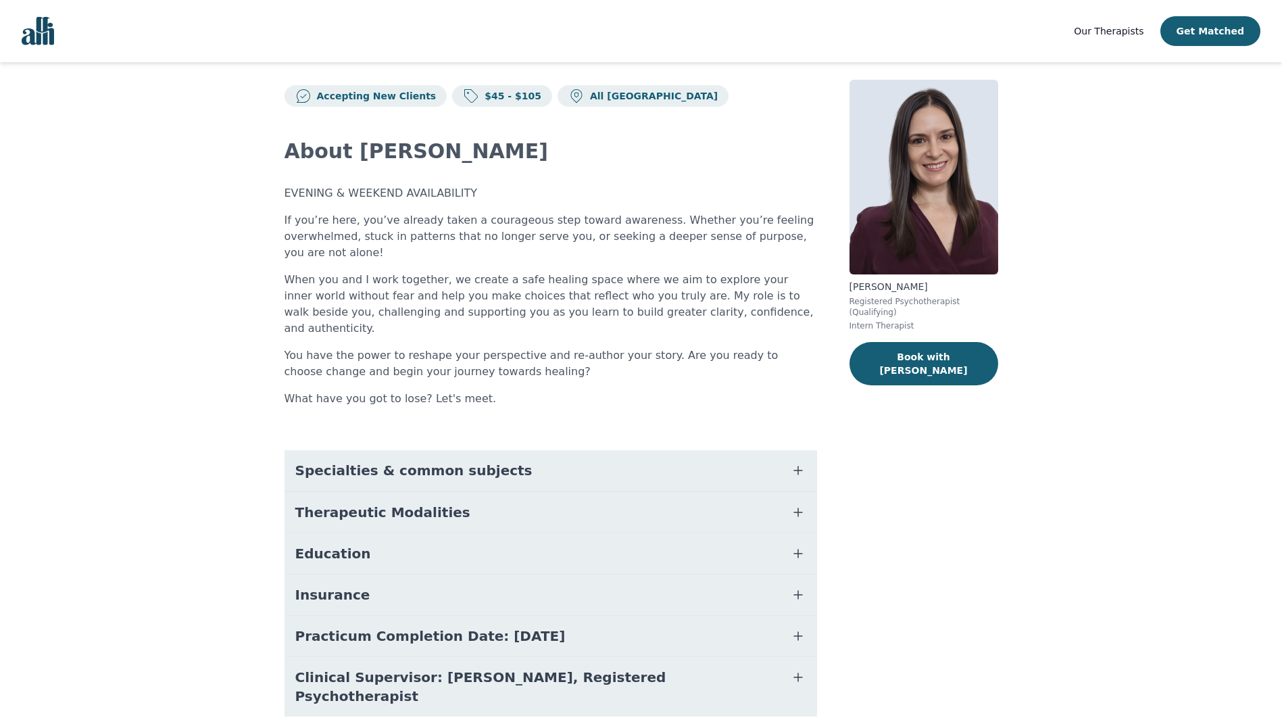
scroll to position [19, 0]
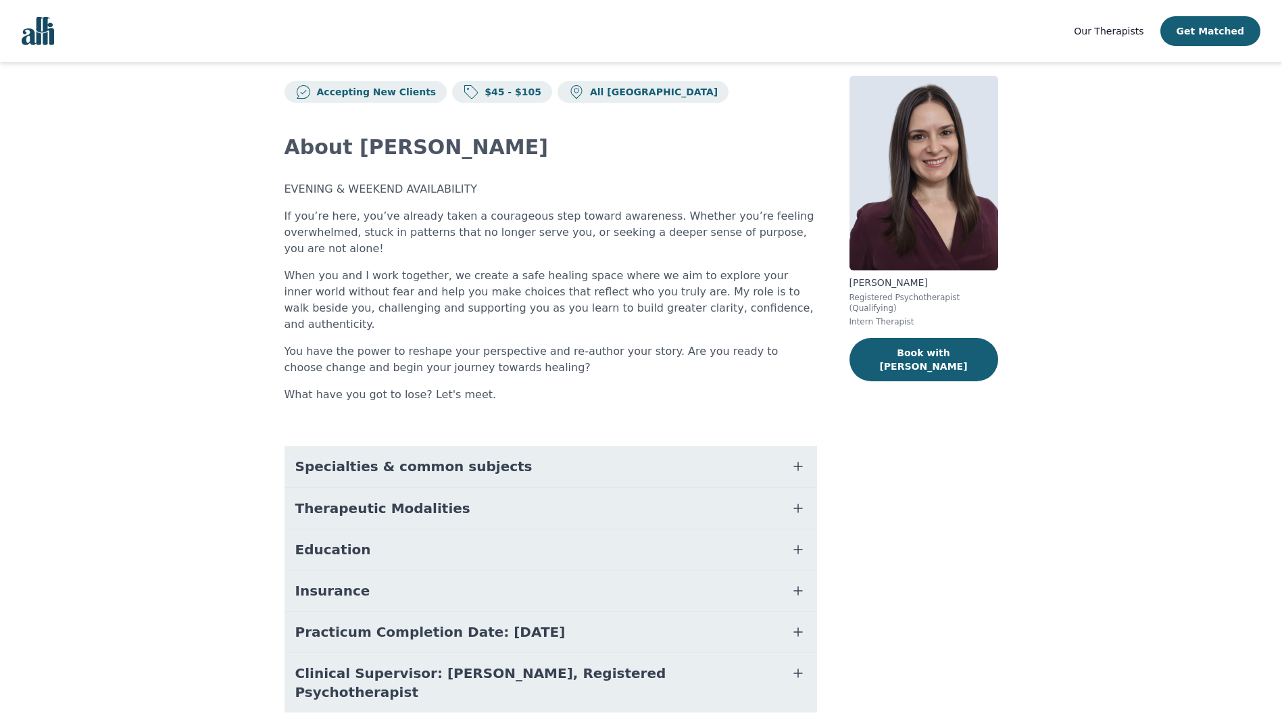
click at [456, 457] on span "Specialties & common subjects" at bounding box center [413, 466] width 237 height 19
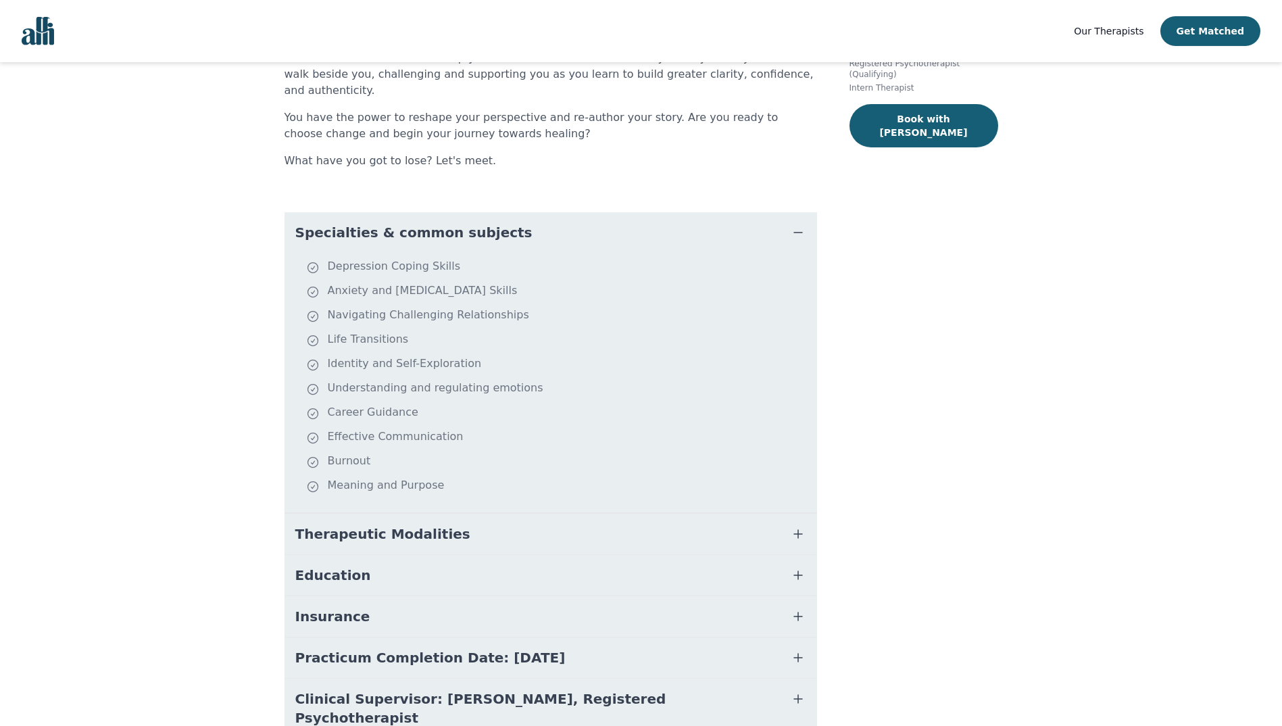
scroll to position [278, 0]
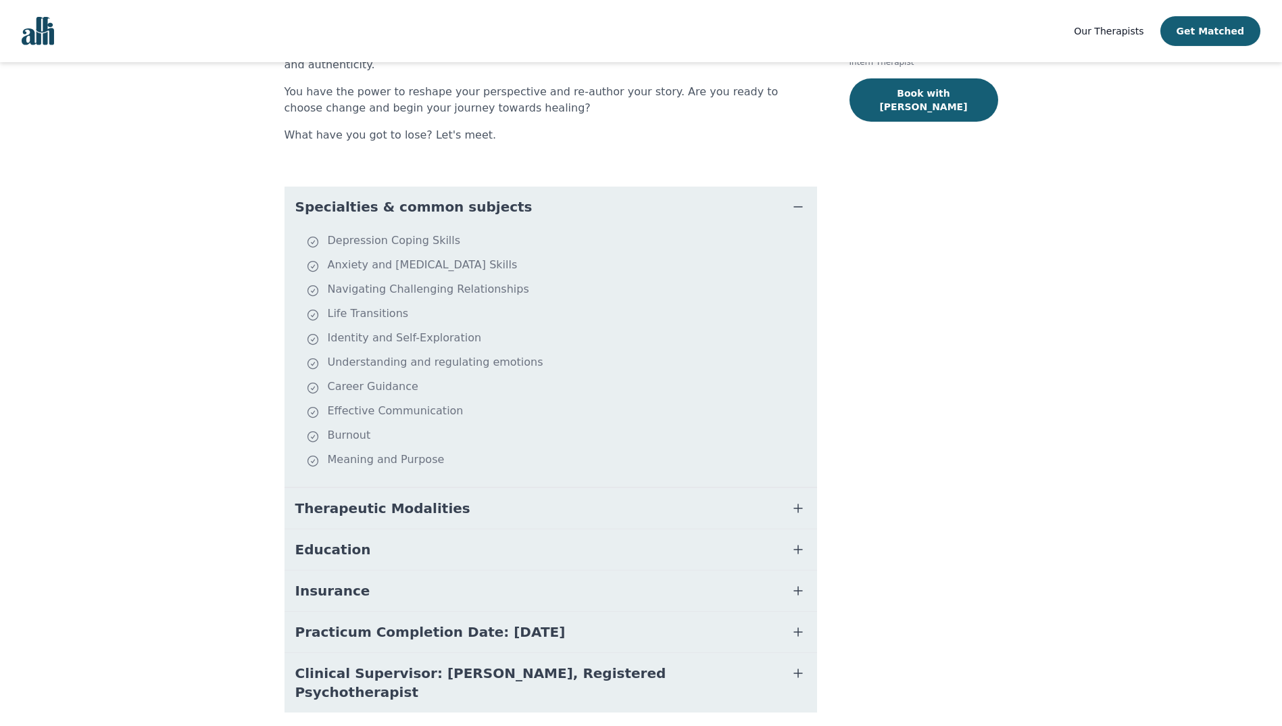
click at [438, 529] on button "Education" at bounding box center [551, 549] width 533 height 41
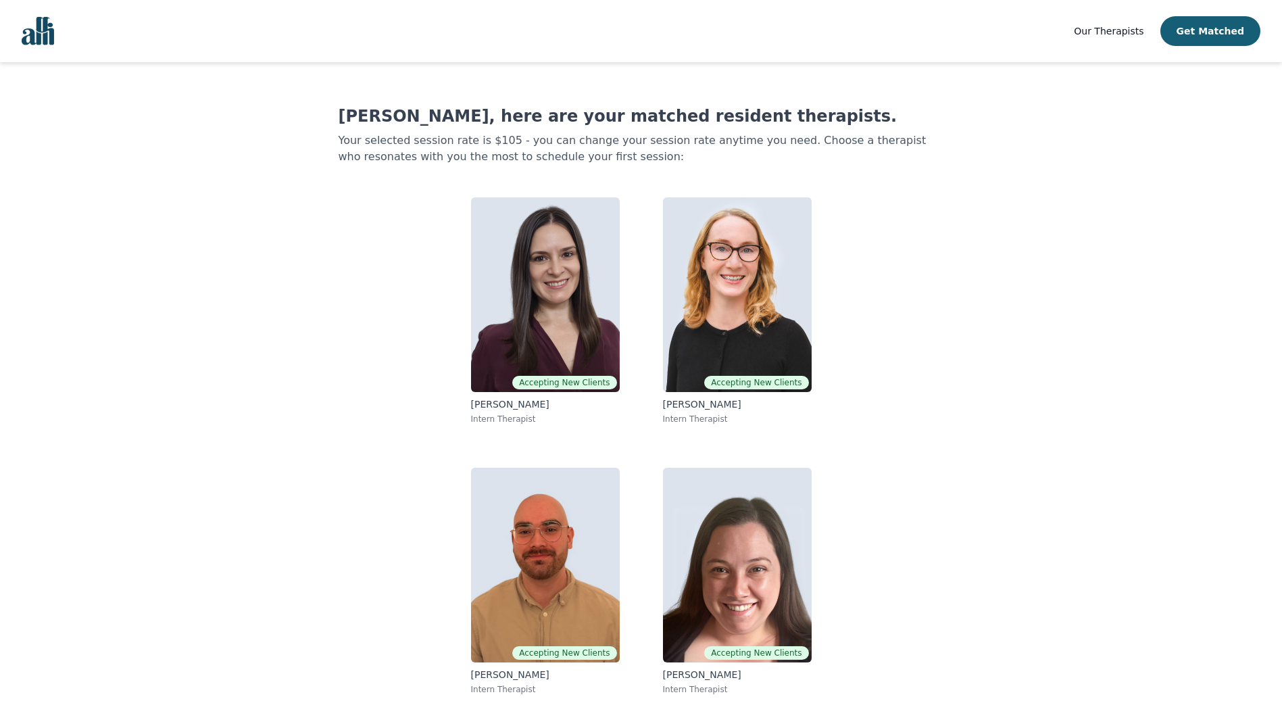
click at [462, 558] on link "Accepting New Clients Ryan Ingleby Intern Therapist" at bounding box center [545, 581] width 170 height 249
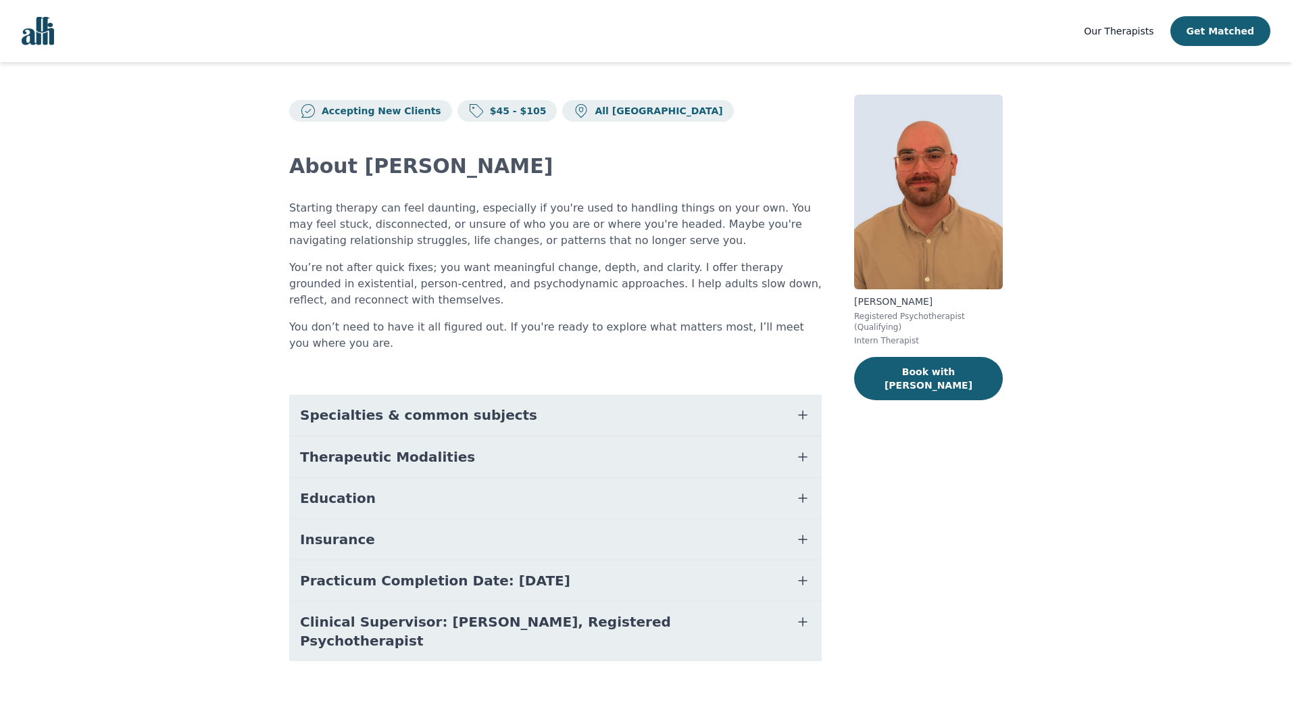
click at [362, 415] on span "Specialties & common subjects" at bounding box center [418, 415] width 237 height 19
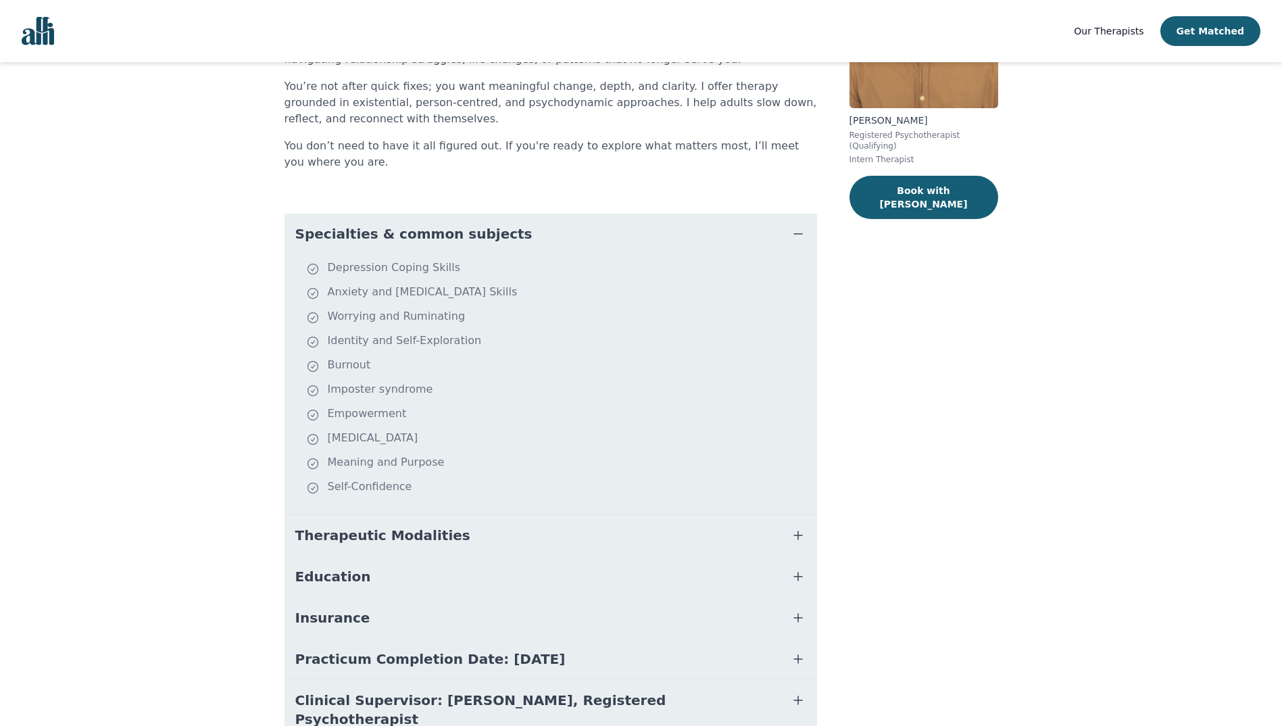
scroll to position [203, 0]
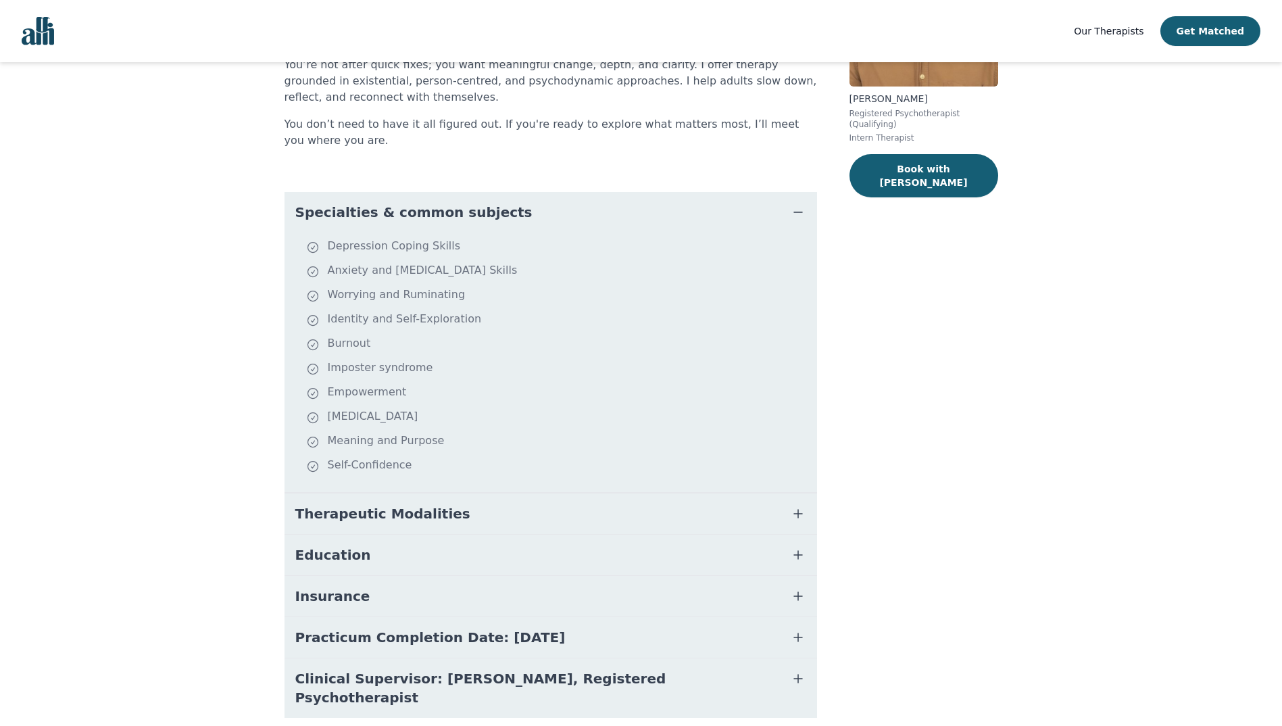
click at [483, 510] on button "Therapeutic Modalities" at bounding box center [551, 513] width 533 height 41
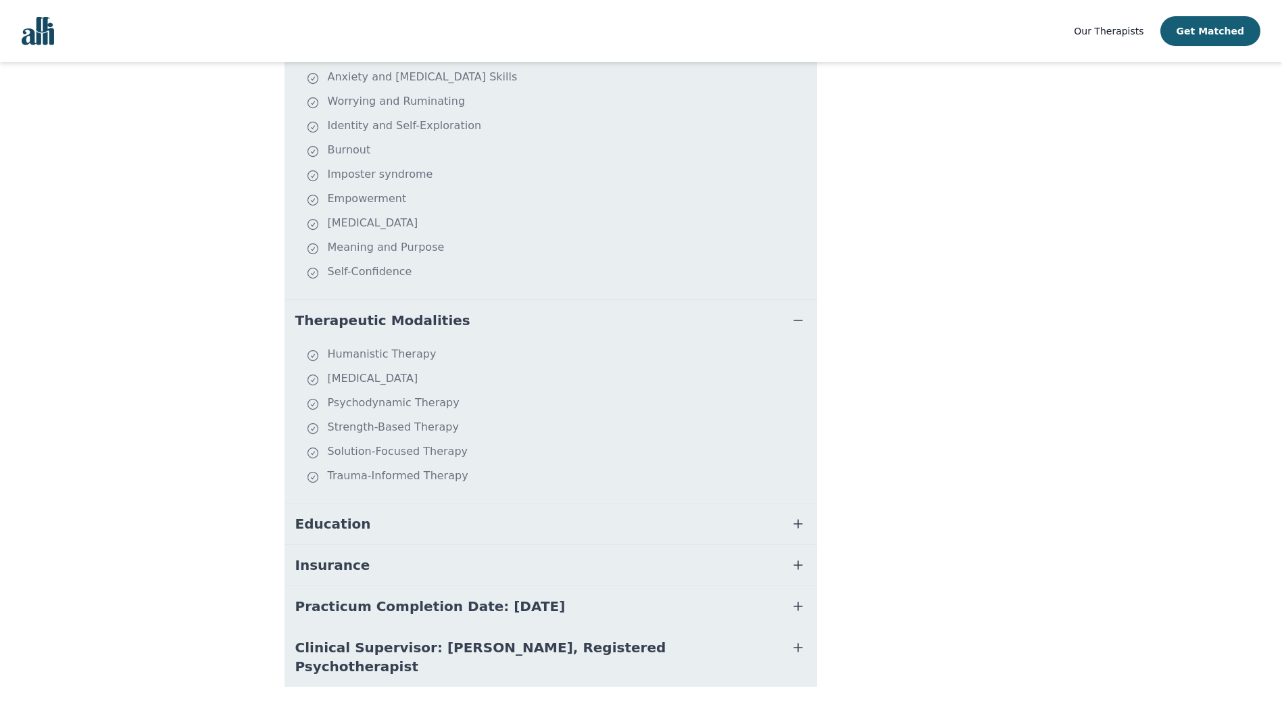
scroll to position [403, 0]
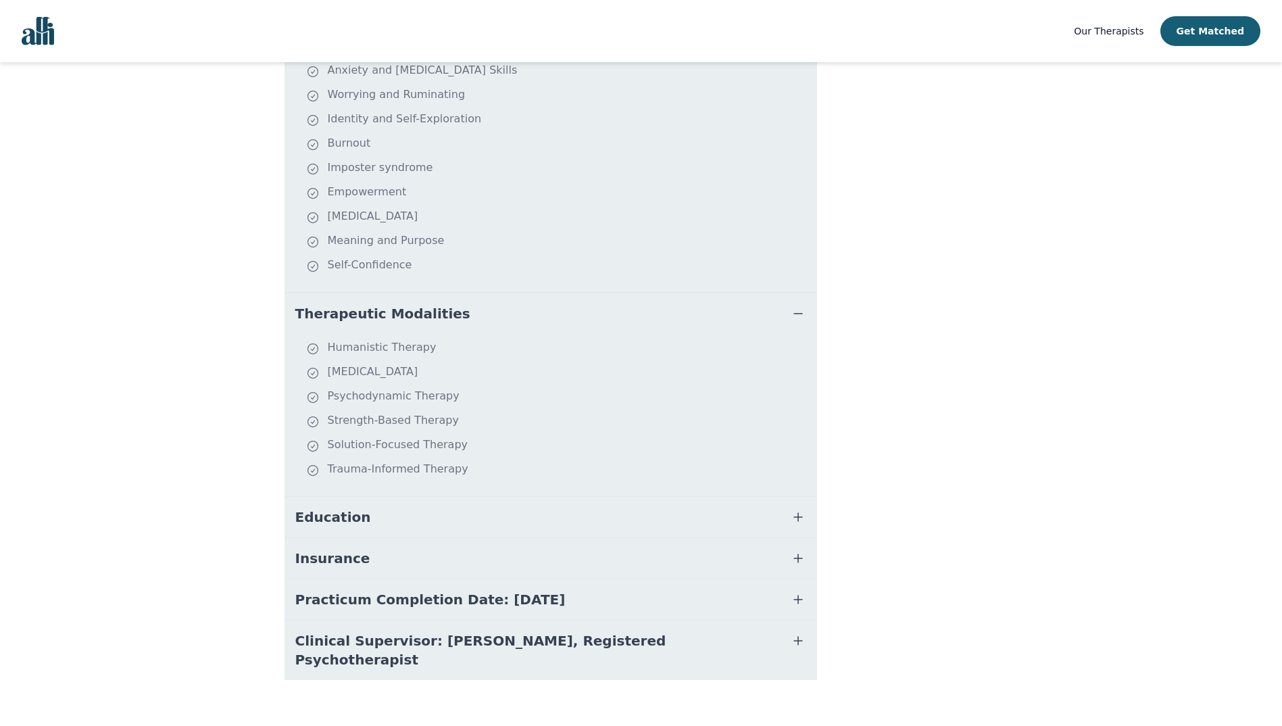
click at [475, 520] on button "Education" at bounding box center [551, 517] width 533 height 41
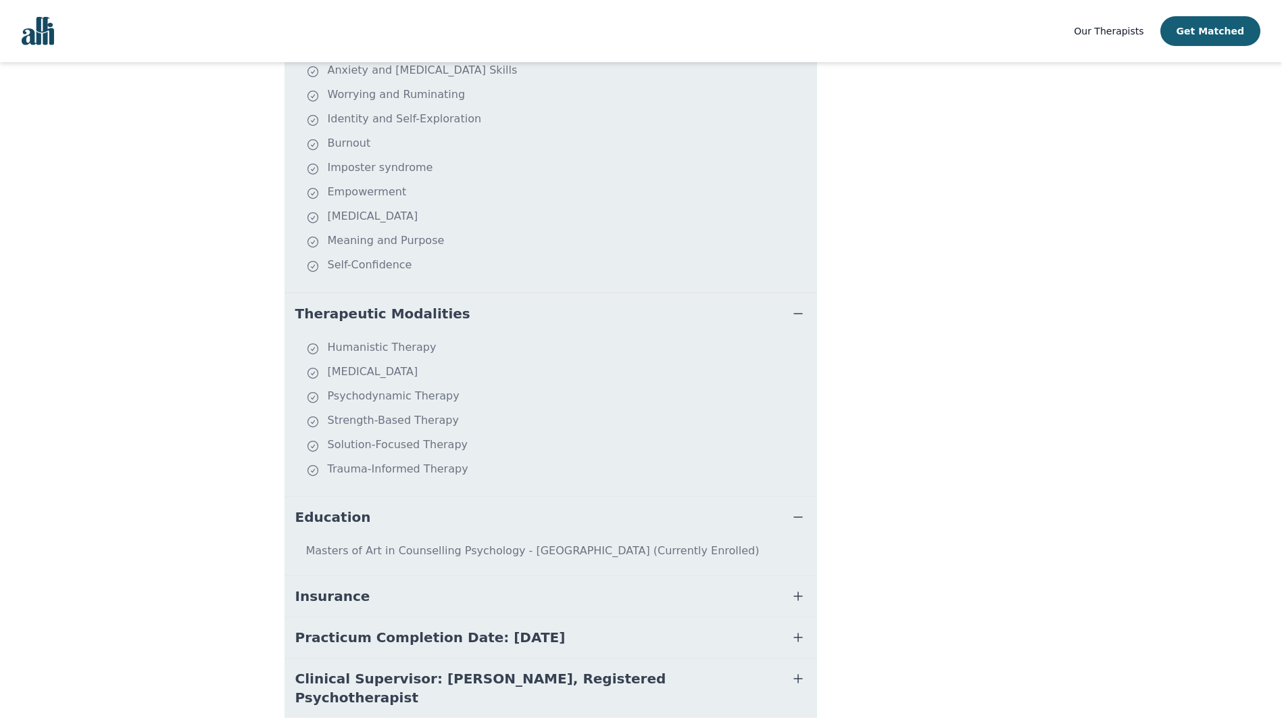
click at [456, 614] on button "Insurance" at bounding box center [551, 596] width 533 height 41
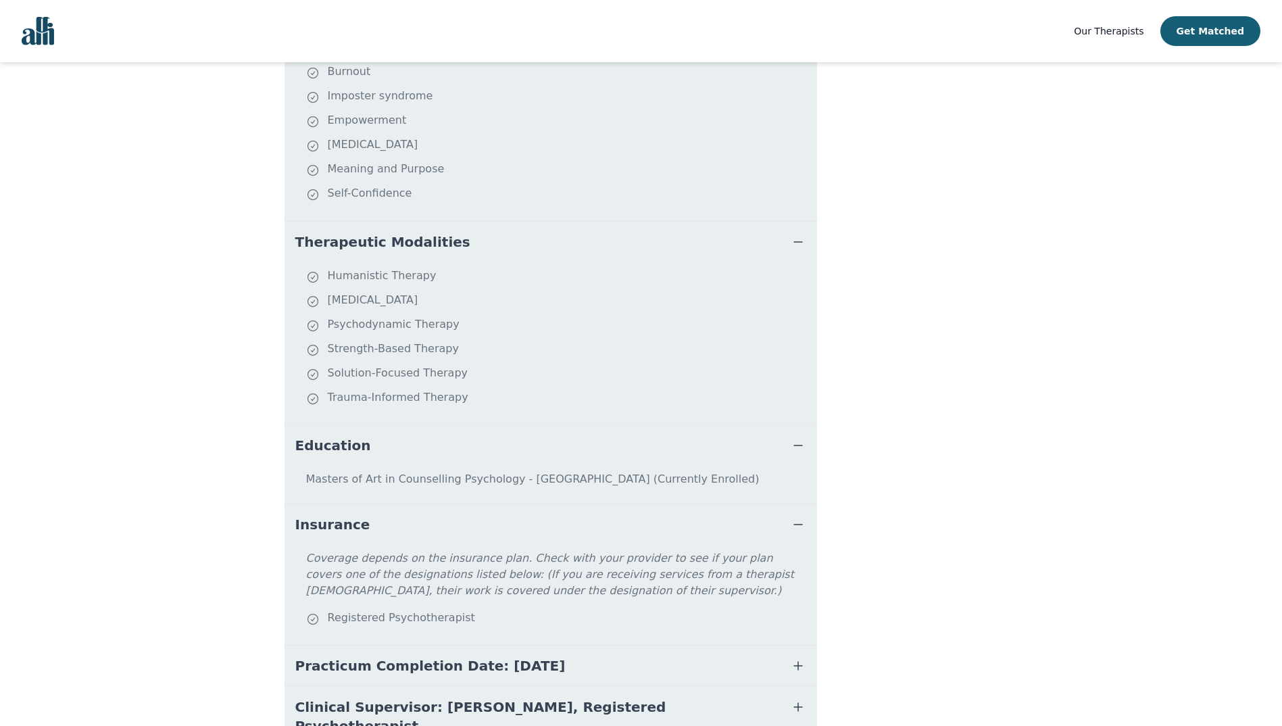
scroll to position [0, 0]
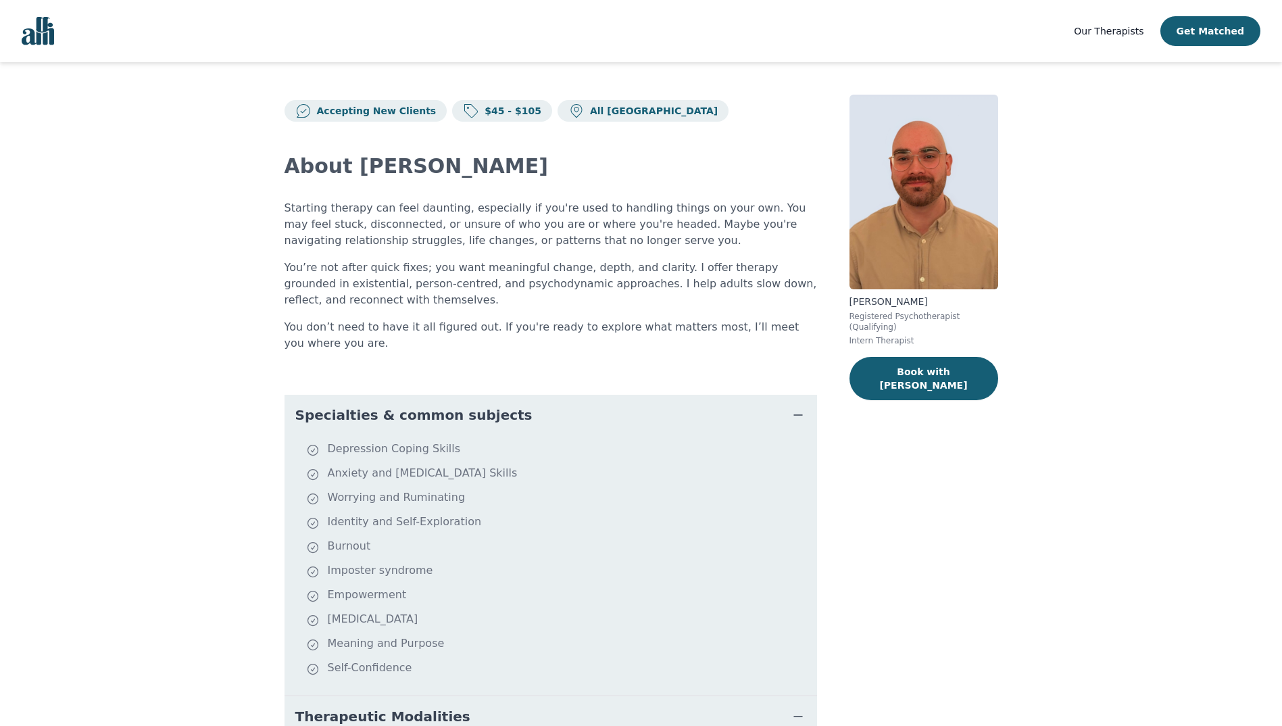
drag, startPoint x: 856, startPoint y: 598, endPoint x: 838, endPoint y: 401, distance: 197.5
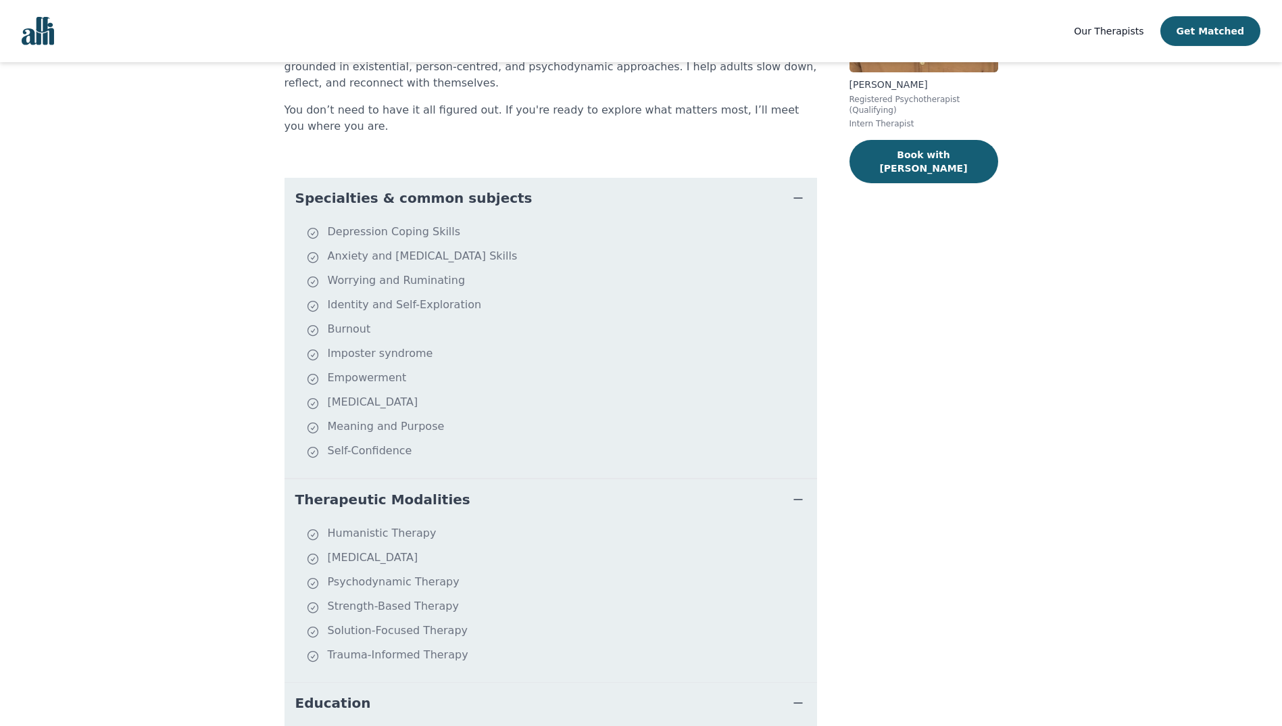
scroll to position [406, 0]
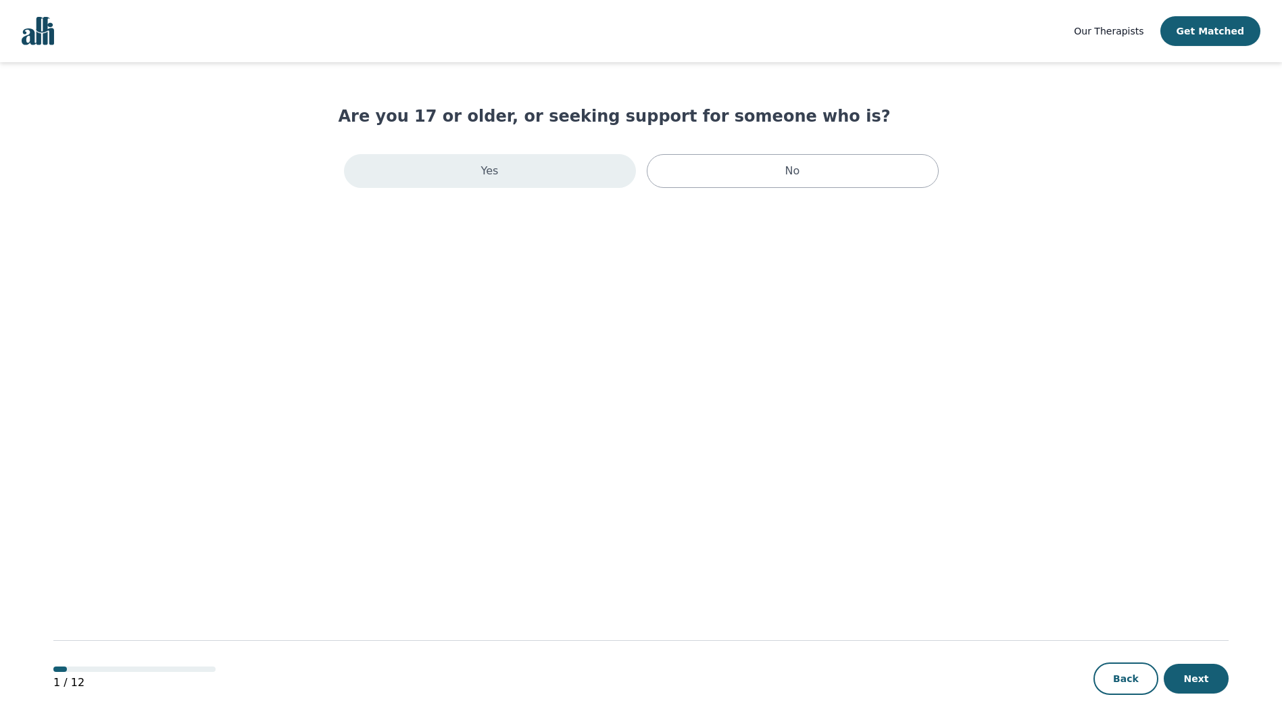
click at [526, 186] on div "Yes" at bounding box center [490, 171] width 292 height 34
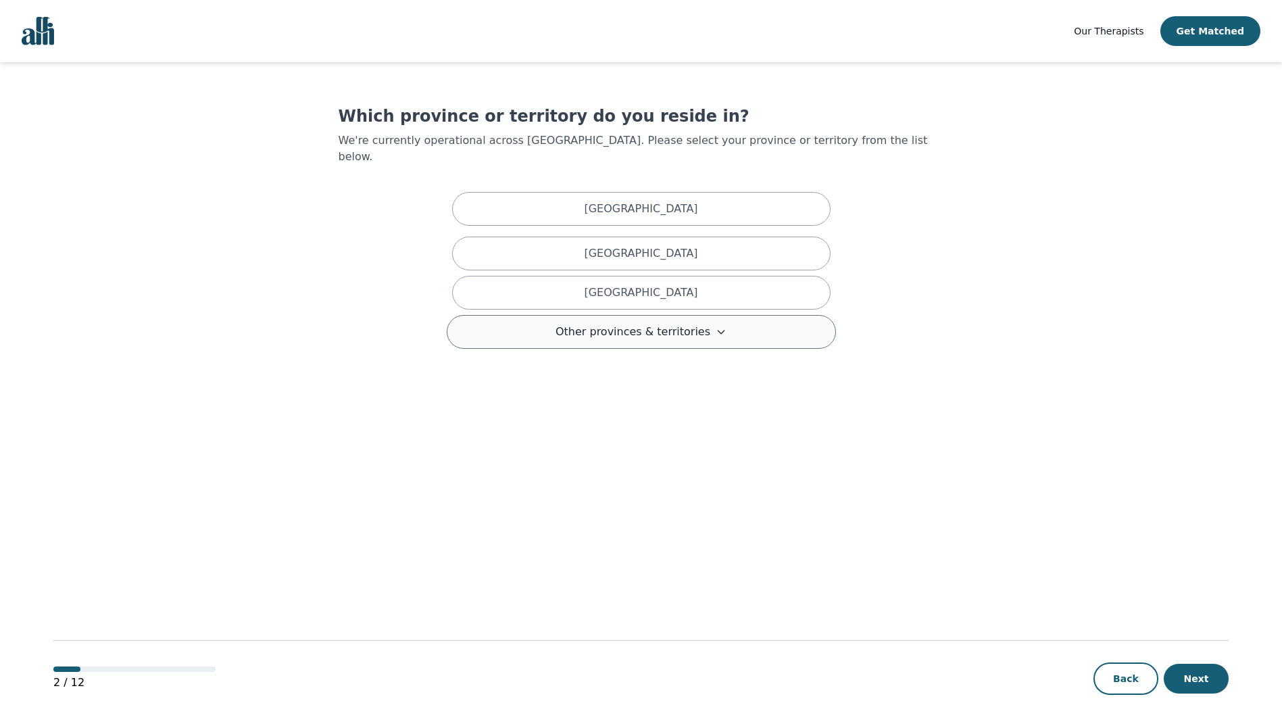
click at [660, 324] on span "Other provinces & territories" at bounding box center [633, 332] width 155 height 16
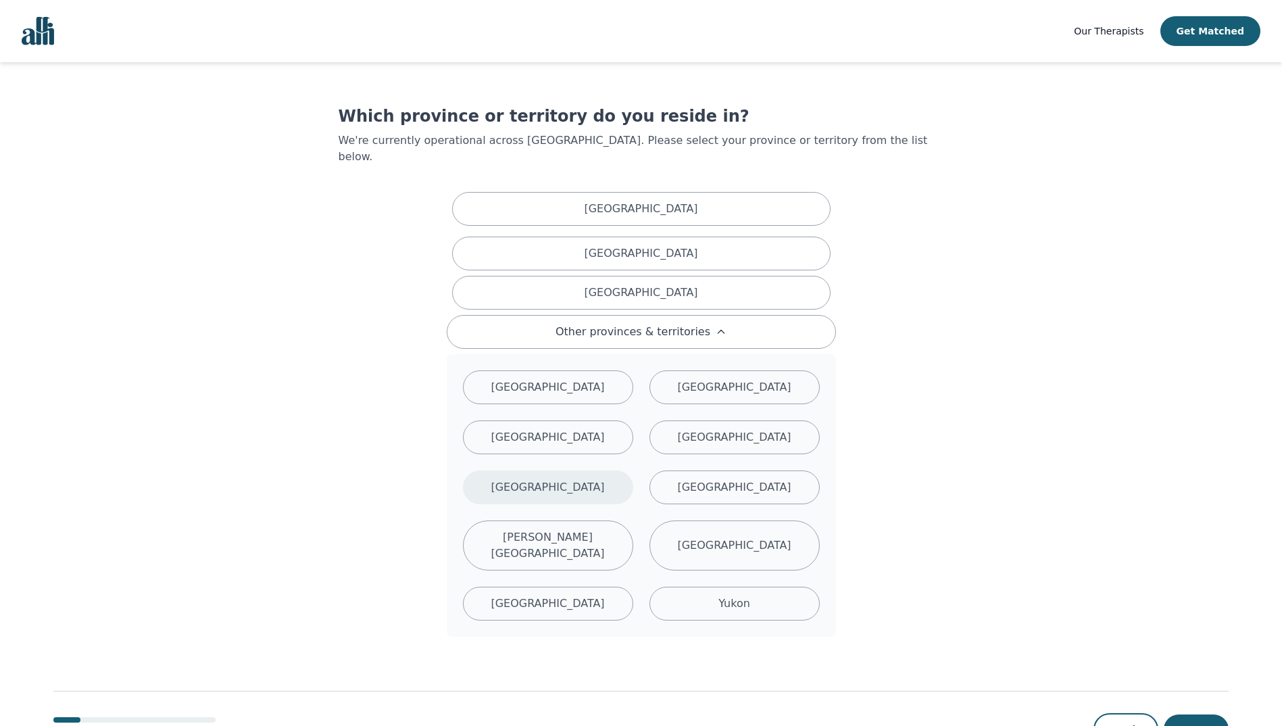
click at [573, 479] on p "[GEOGRAPHIC_DATA]" at bounding box center [548, 487] width 114 height 16
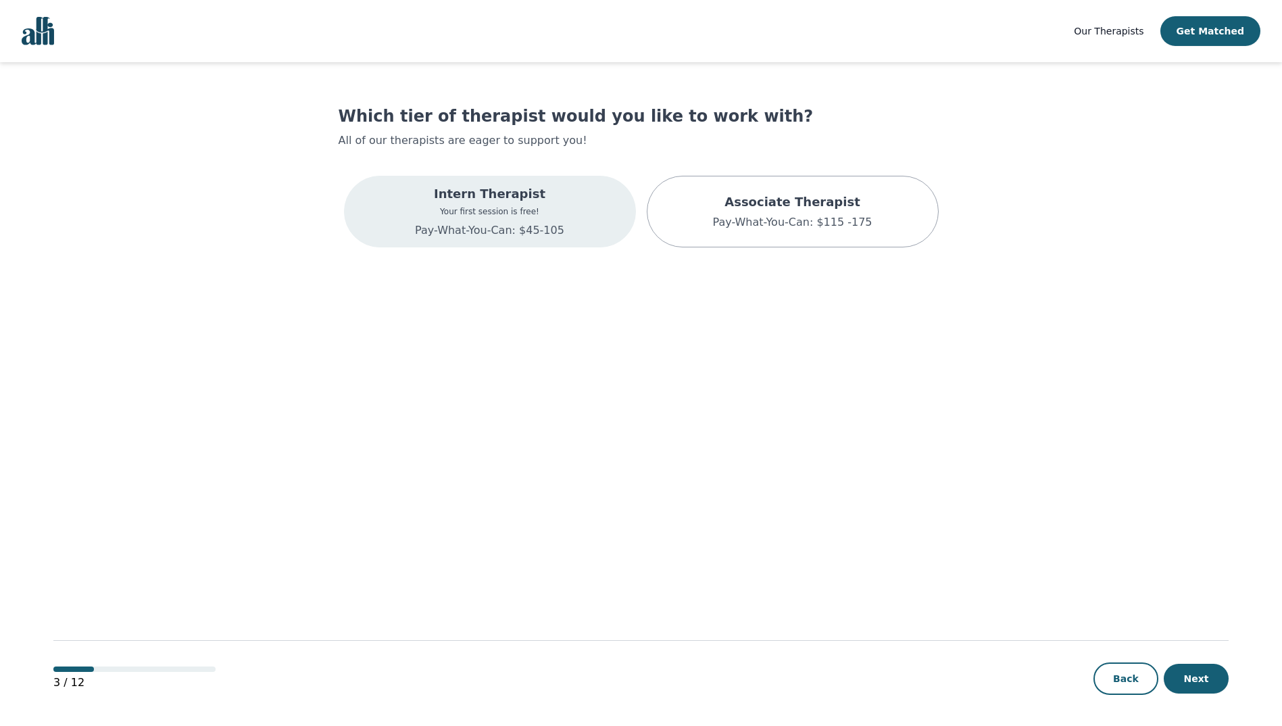
click at [575, 216] on div "Intern Therapist Your first session is free! Pay-What-You-Can: $45-105" at bounding box center [490, 212] width 292 height 72
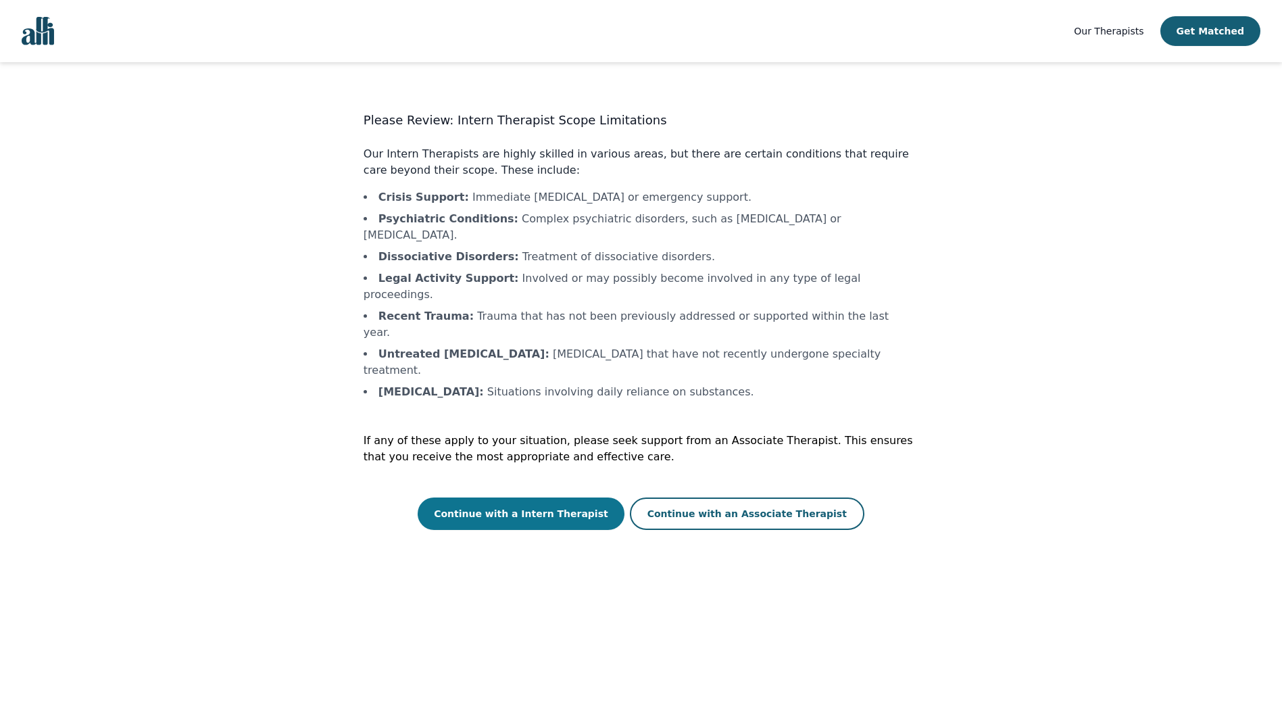
click at [571, 497] on button "Continue with a Intern Therapist" at bounding box center [521, 513] width 207 height 32
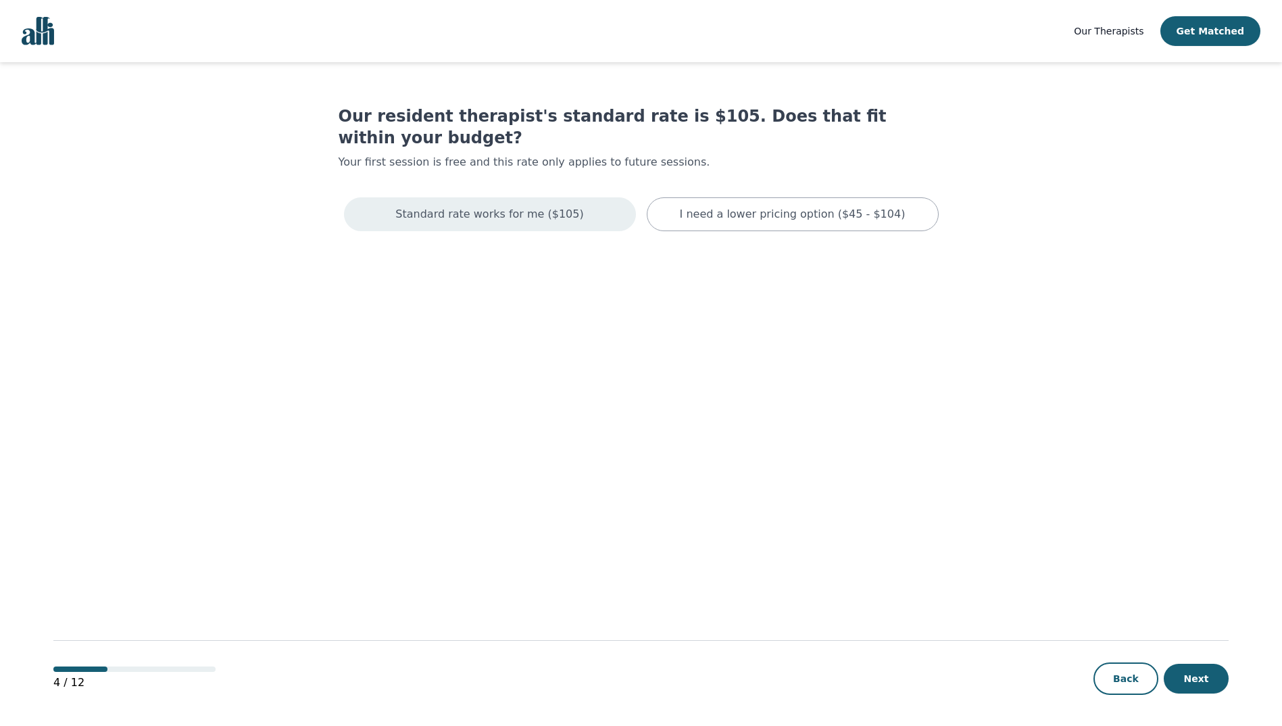
click at [569, 200] on div "Standard rate works for me ($105)" at bounding box center [490, 214] width 292 height 34
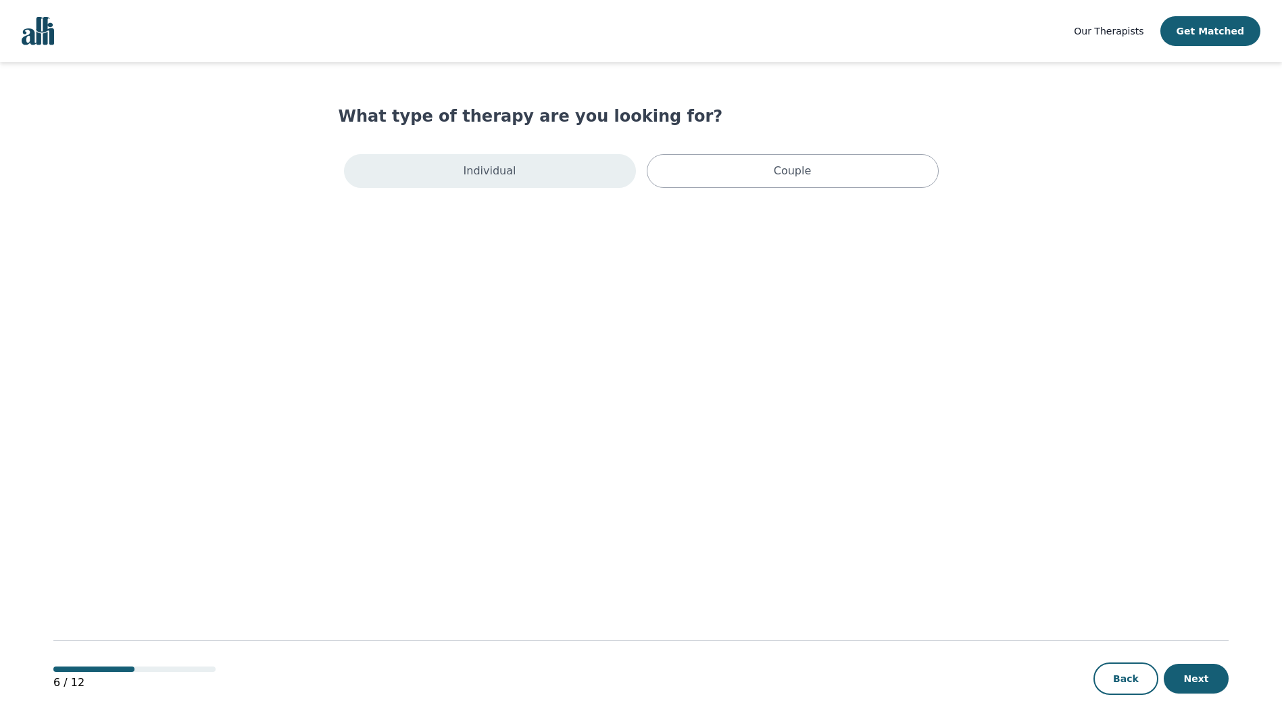
click at [581, 176] on div "Individual" at bounding box center [490, 171] width 292 height 34
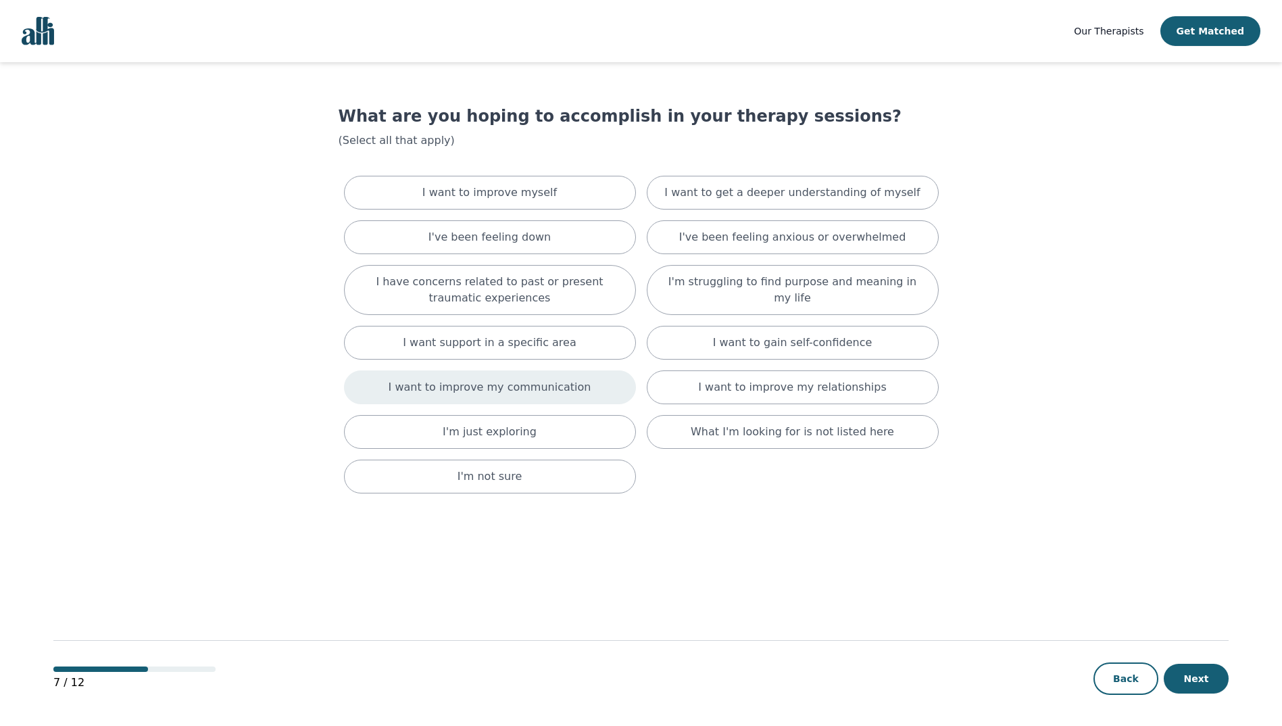
click at [564, 379] on div "I want to improve my communication" at bounding box center [490, 387] width 292 height 34
click at [874, 194] on p "I want to get a deeper understanding of myself" at bounding box center [792, 193] width 256 height 16
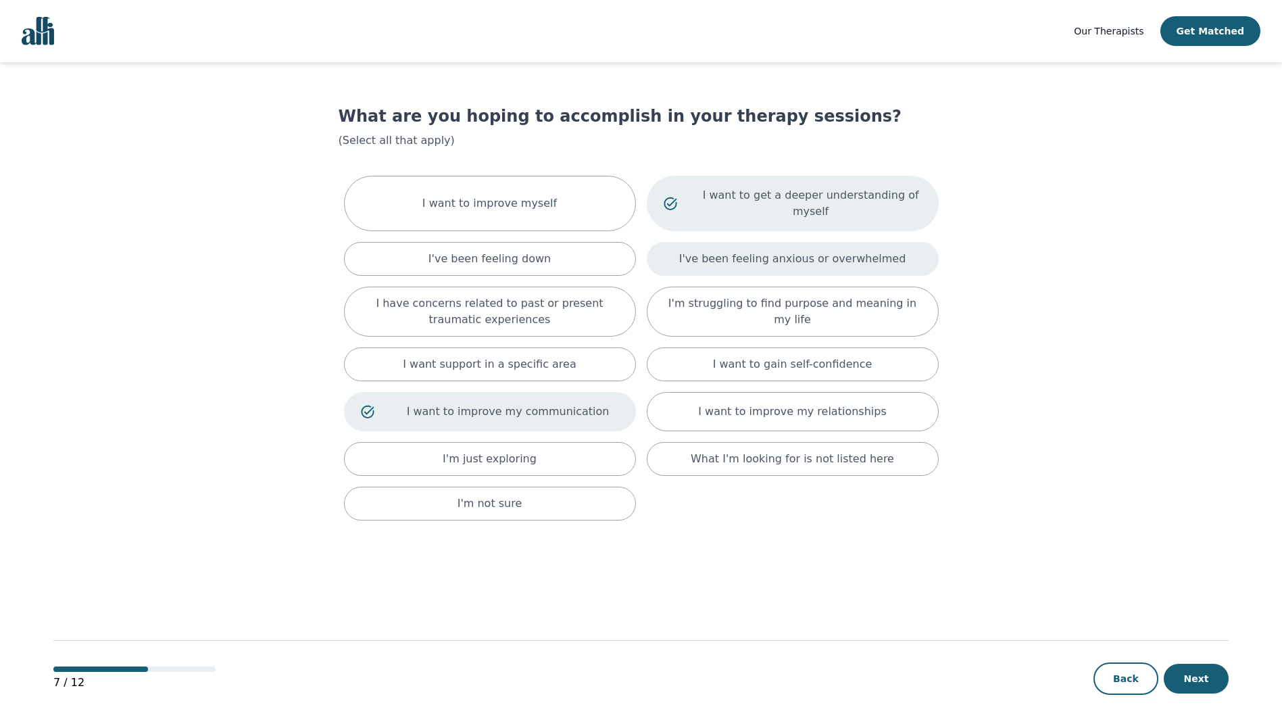
click at [874, 251] on p "I've been feeling anxious or overwhelmed" at bounding box center [792, 259] width 227 height 16
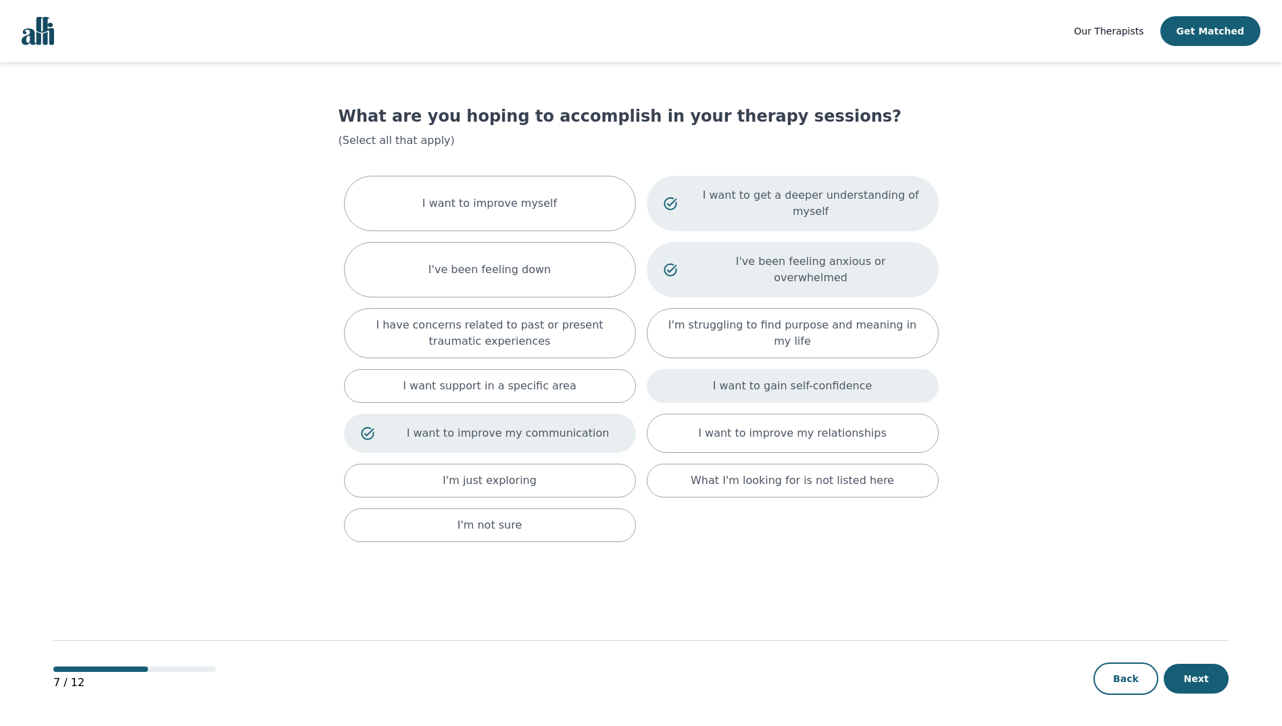
click at [892, 369] on div "I want to gain self-confidence" at bounding box center [793, 386] width 292 height 34
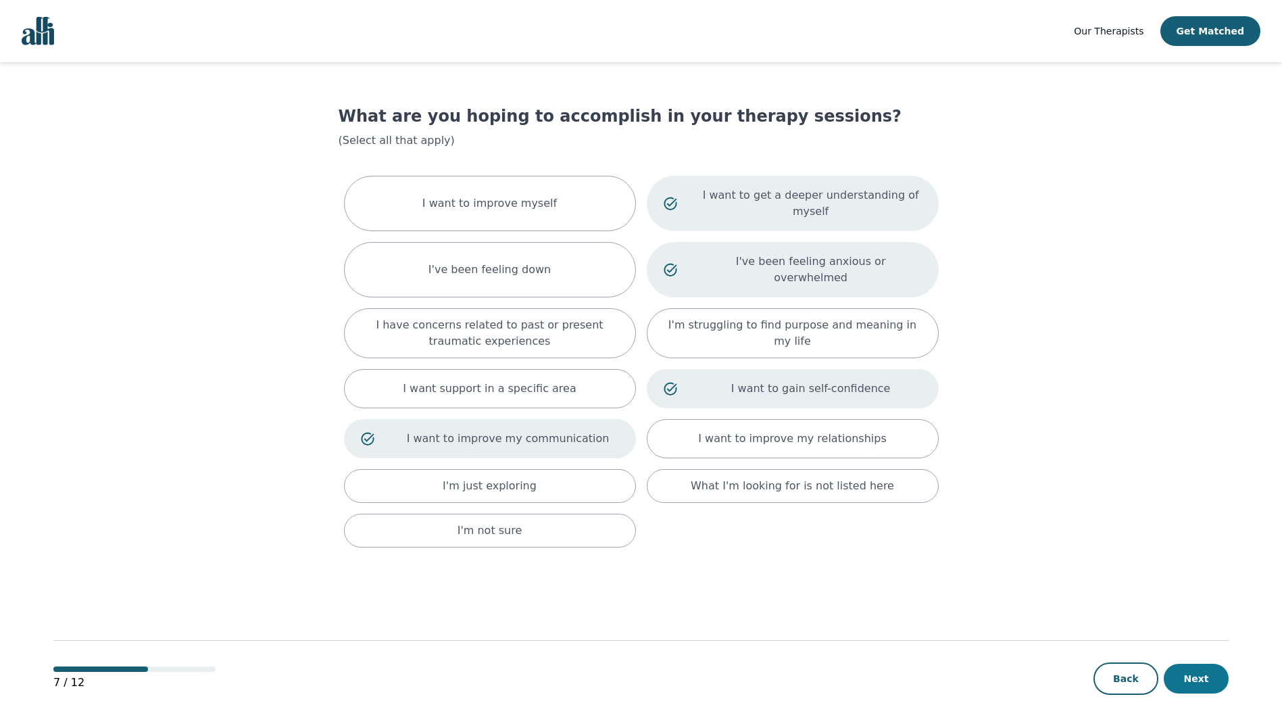
click at [1195, 669] on button "Next" at bounding box center [1196, 679] width 65 height 30
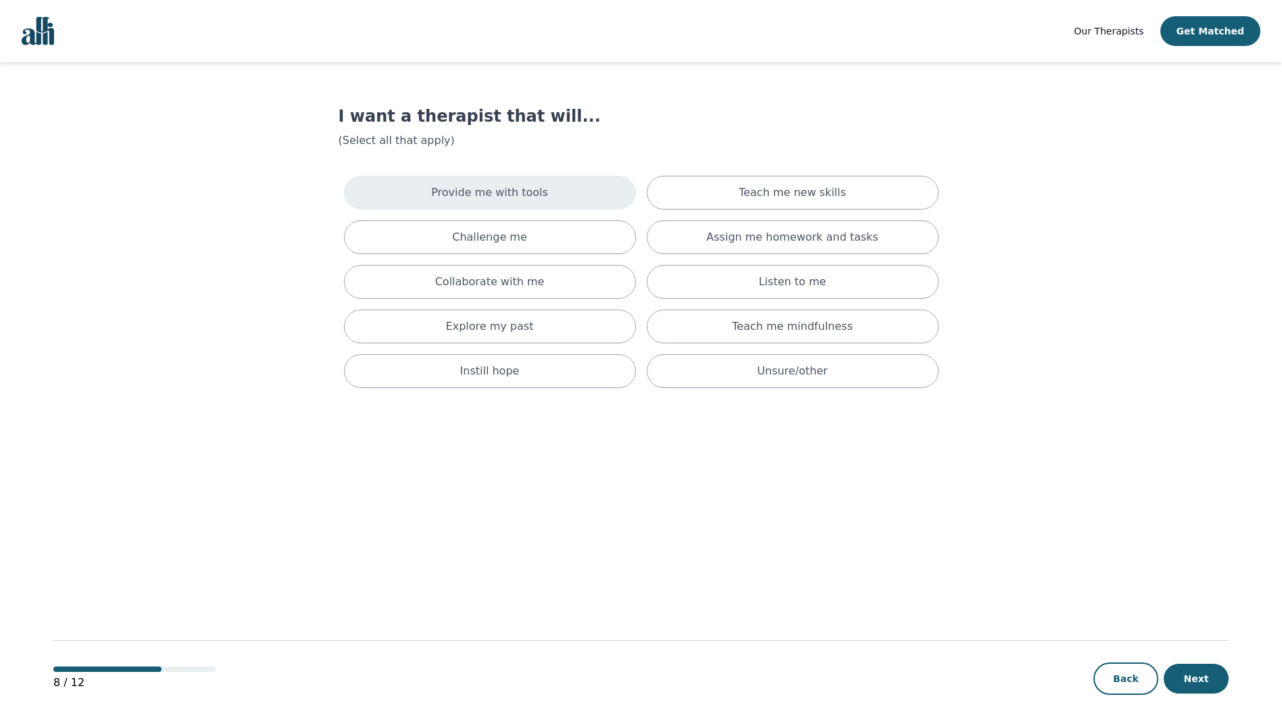
click at [537, 195] on p "Provide me with tools" at bounding box center [489, 193] width 117 height 16
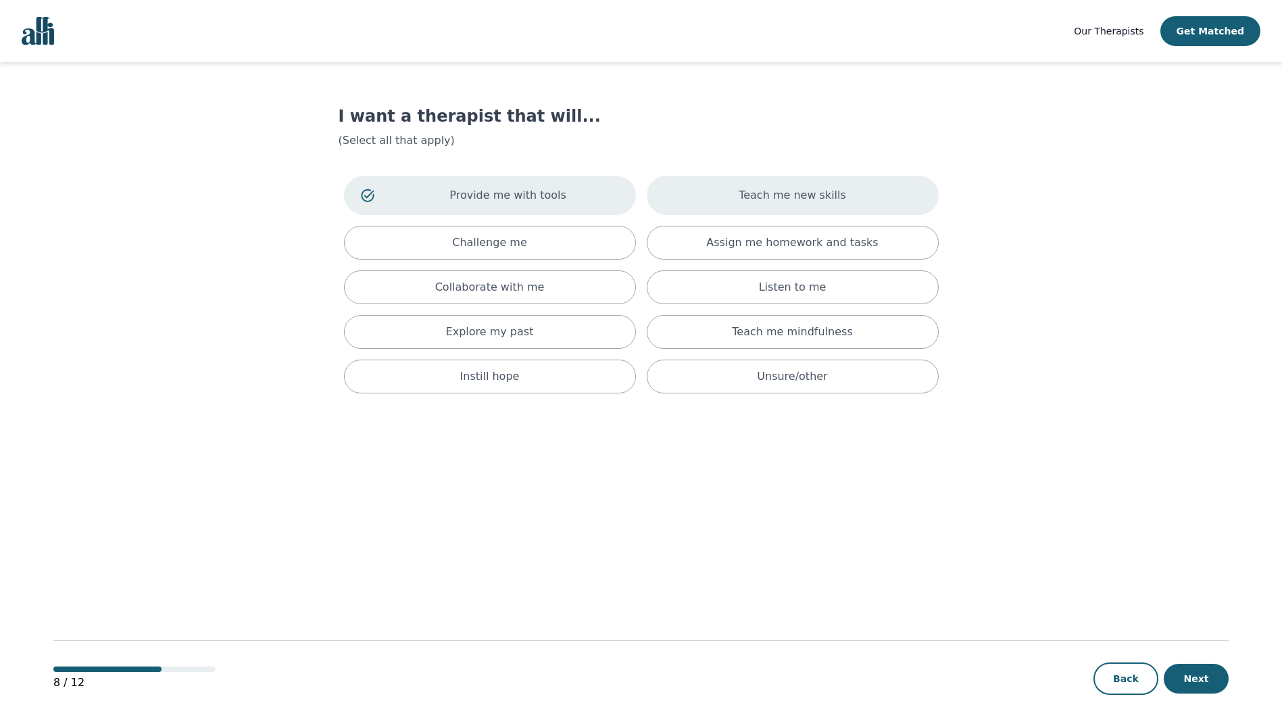
click at [777, 195] on p "Teach me new skills" at bounding box center [792, 195] width 107 height 16
click at [780, 235] on p "Assign me homework and tasks" at bounding box center [792, 243] width 172 height 16
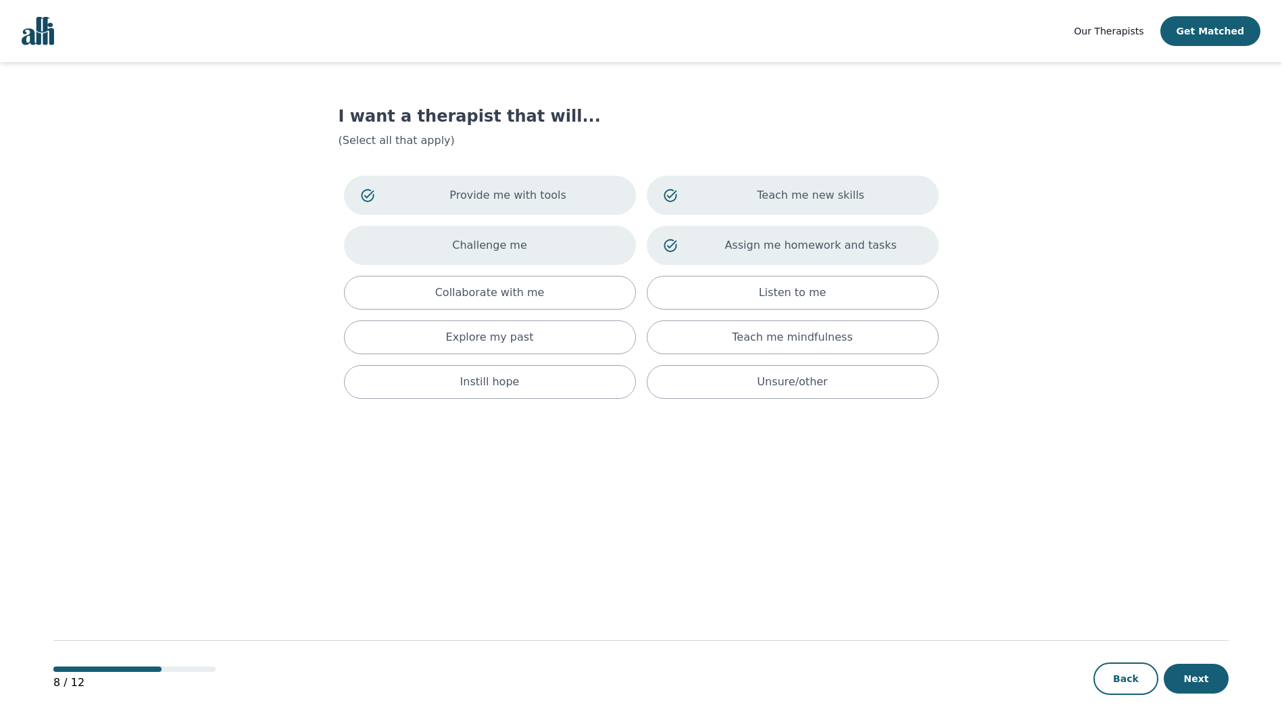
click at [567, 251] on div "Challenge me" at bounding box center [490, 245] width 292 height 39
click at [1196, 673] on button "Next" at bounding box center [1196, 679] width 65 height 30
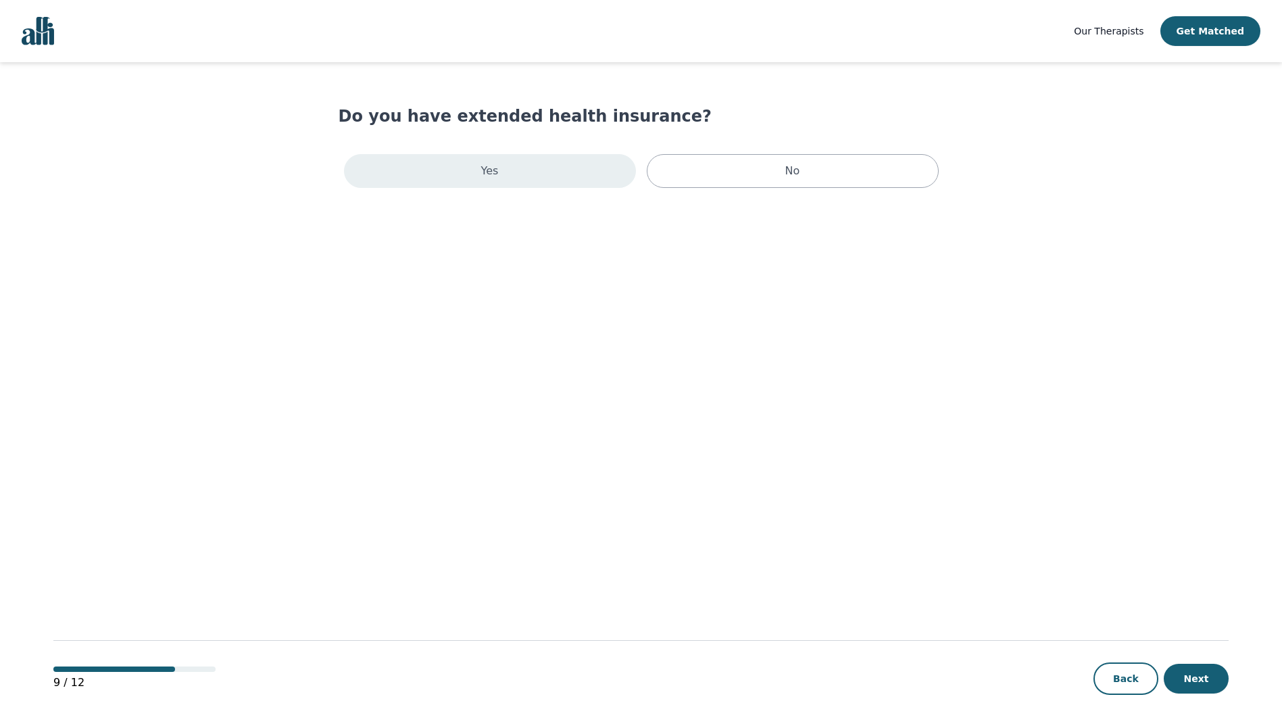
click at [502, 164] on div "Yes" at bounding box center [490, 171] width 292 height 34
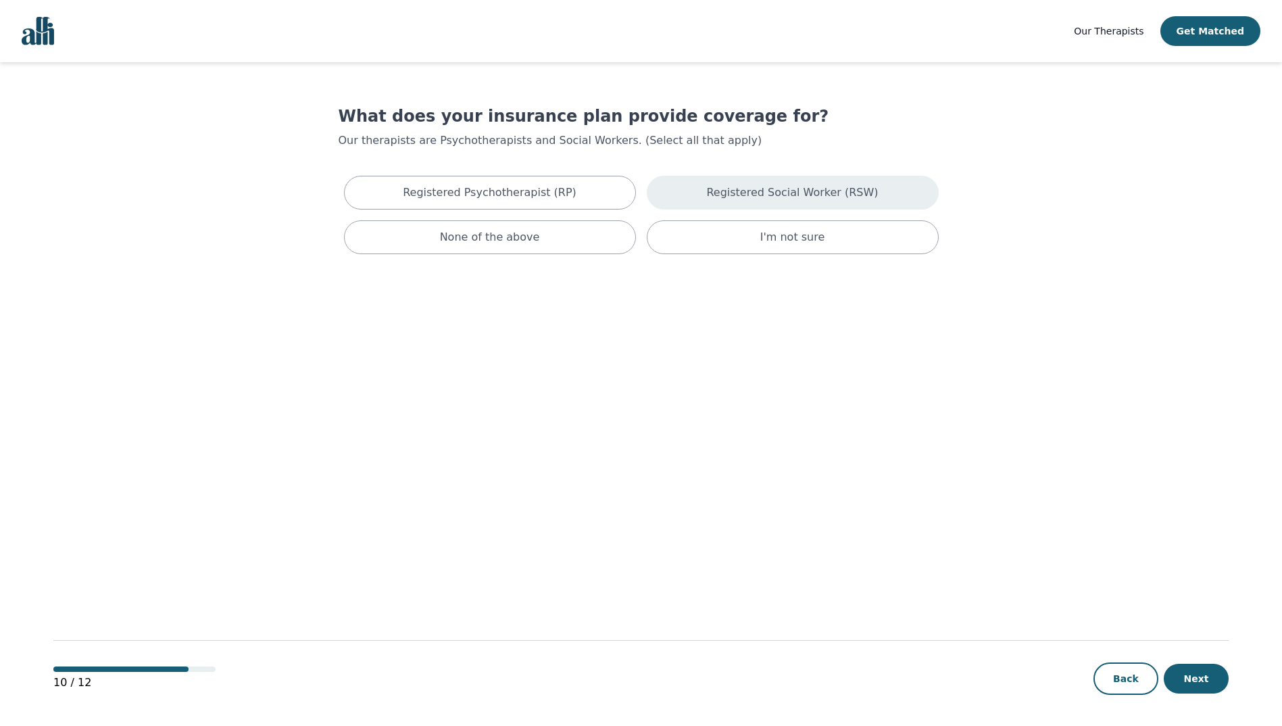
click at [842, 187] on p "Registered Social Worker (RSW)" at bounding box center [792, 193] width 172 height 16
click at [746, 239] on div "I'm not sure" at bounding box center [793, 243] width 292 height 34
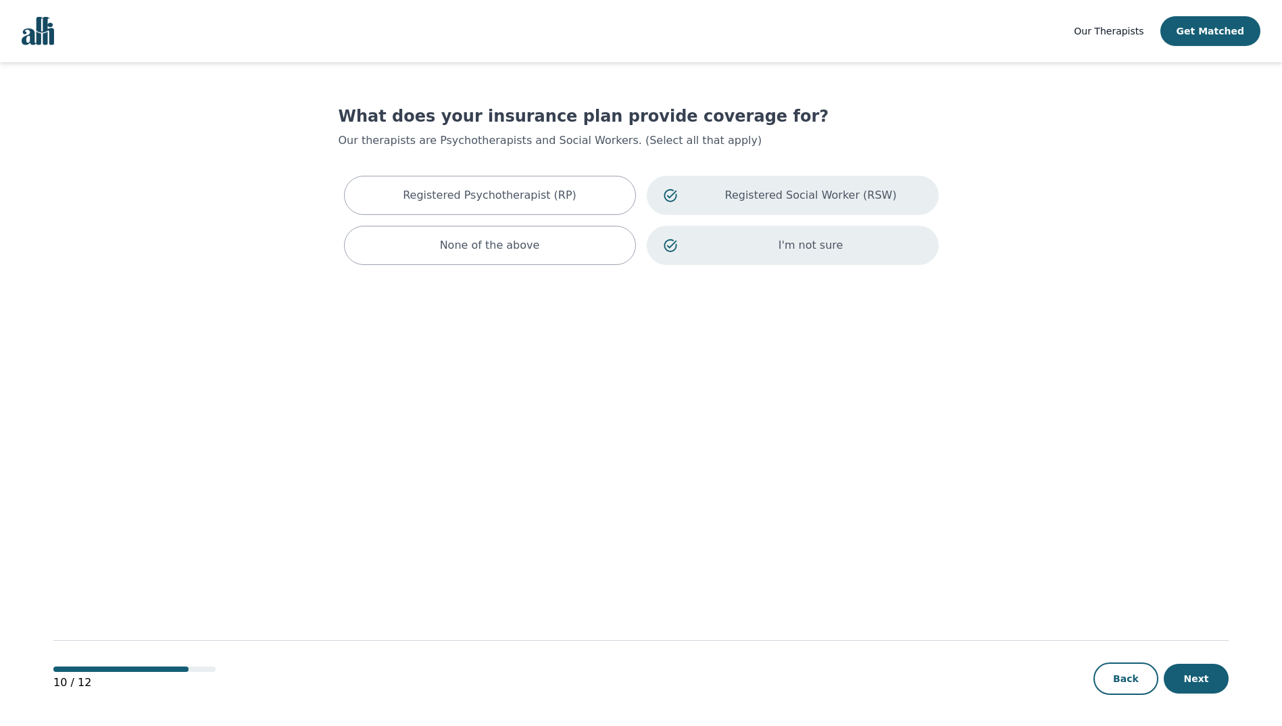
click at [844, 189] on p "Registered Social Worker (RSW)" at bounding box center [811, 195] width 222 height 16
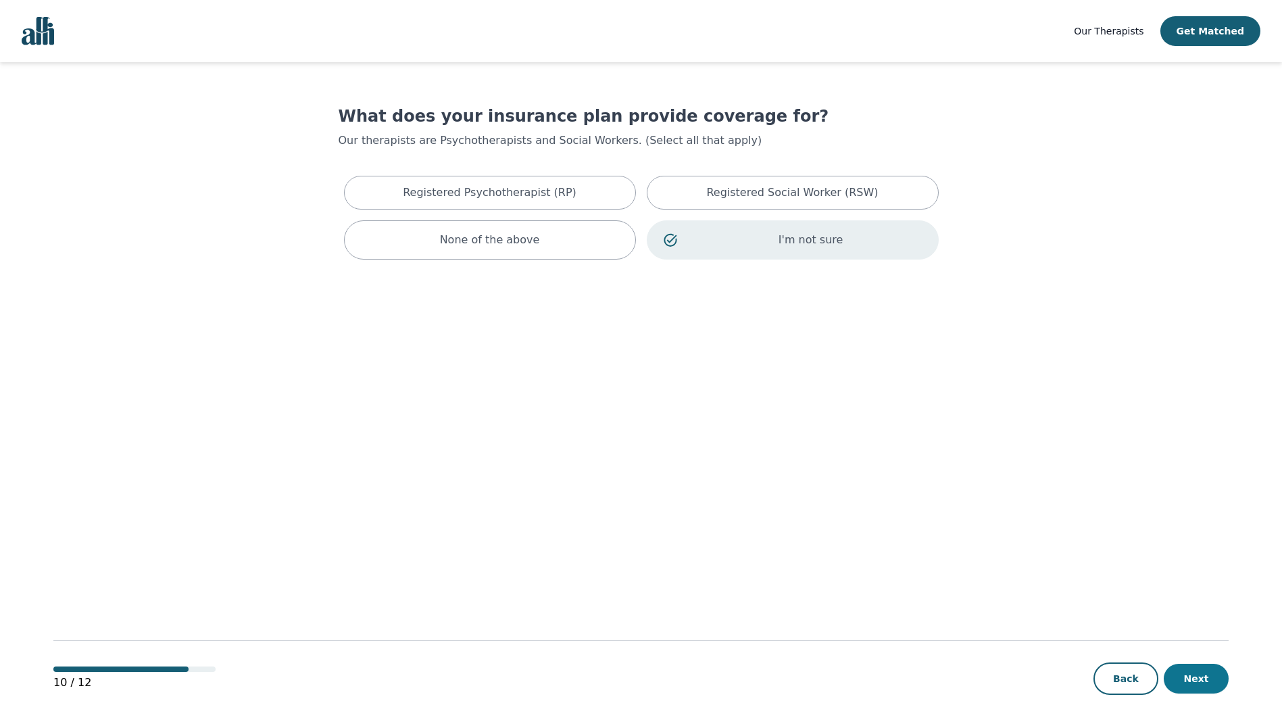
click at [1209, 670] on button "Next" at bounding box center [1196, 679] width 65 height 30
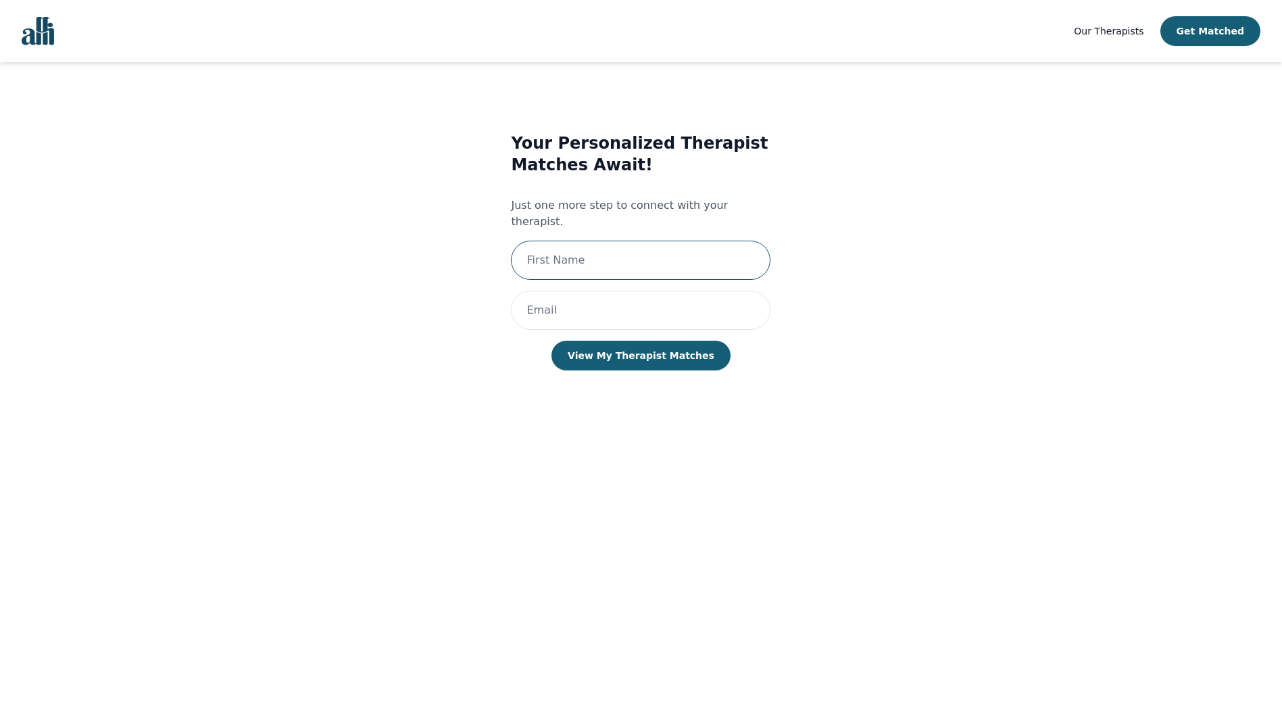
click at [636, 241] on input "text" at bounding box center [641, 260] width 260 height 39
click at [412, 329] on div "Your Personalized Therapist Matches Await! Just one more step to connect with y…" at bounding box center [641, 265] width 555 height 308
click at [39, 32] on img "Global" at bounding box center [38, 31] width 32 height 28
